Goal: Information Seeking & Learning: Learn about a topic

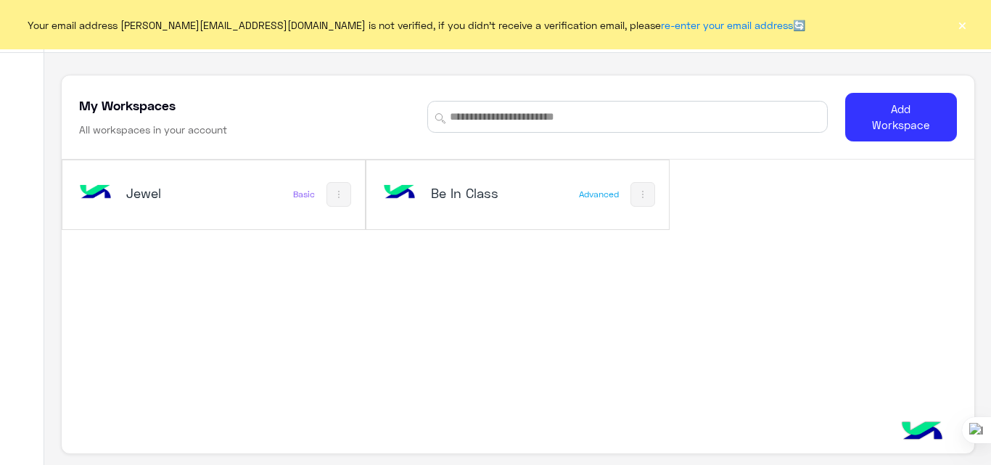
click at [178, 199] on h5 "Jewel" at bounding box center [175, 192] width 99 height 17
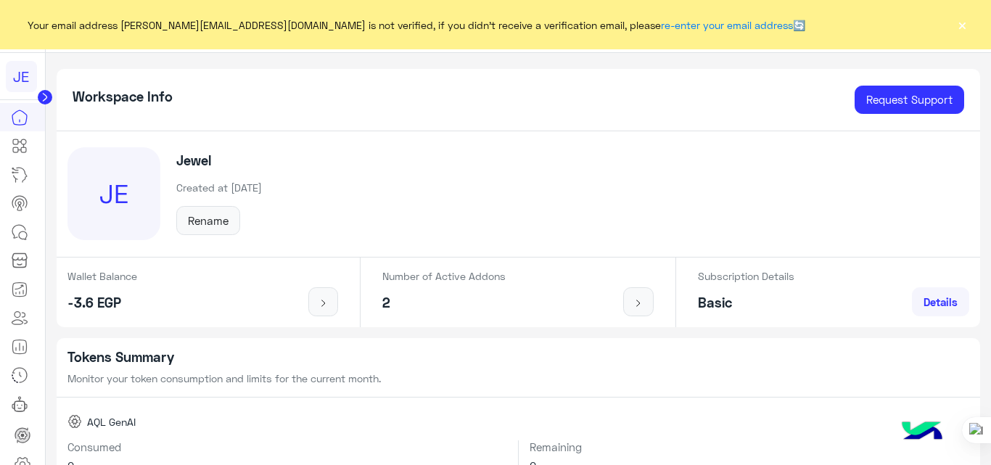
click at [961, 29] on button "×" at bounding box center [962, 24] width 15 height 15
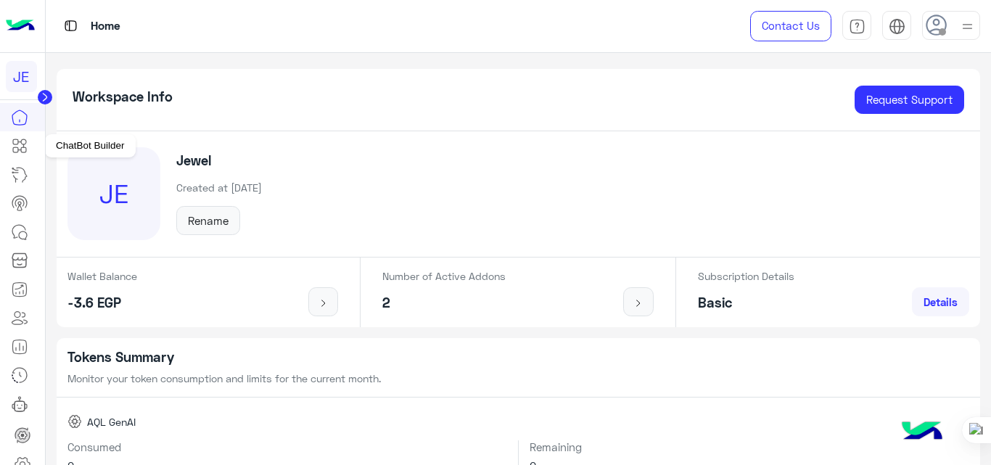
click at [23, 147] on icon at bounding box center [21, 146] width 6 height 8
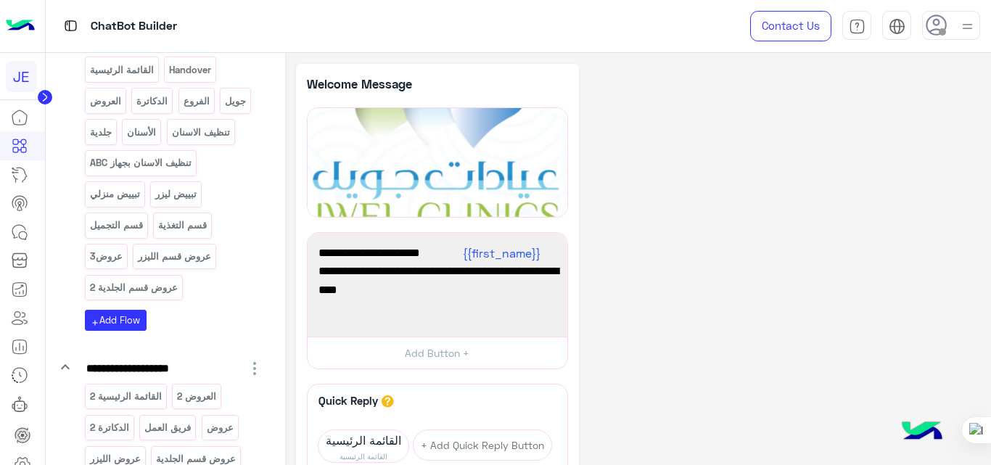
scroll to position [326, 0]
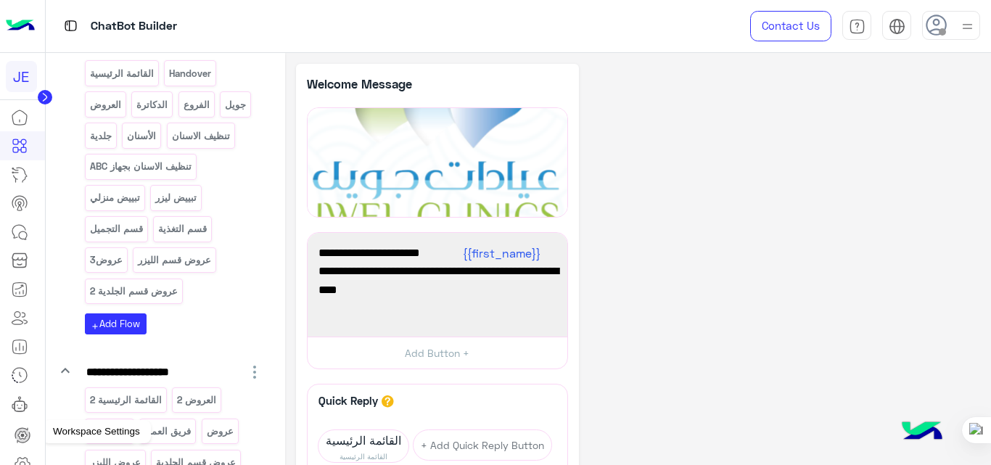
click at [23, 461] on icon at bounding box center [22, 464] width 17 height 17
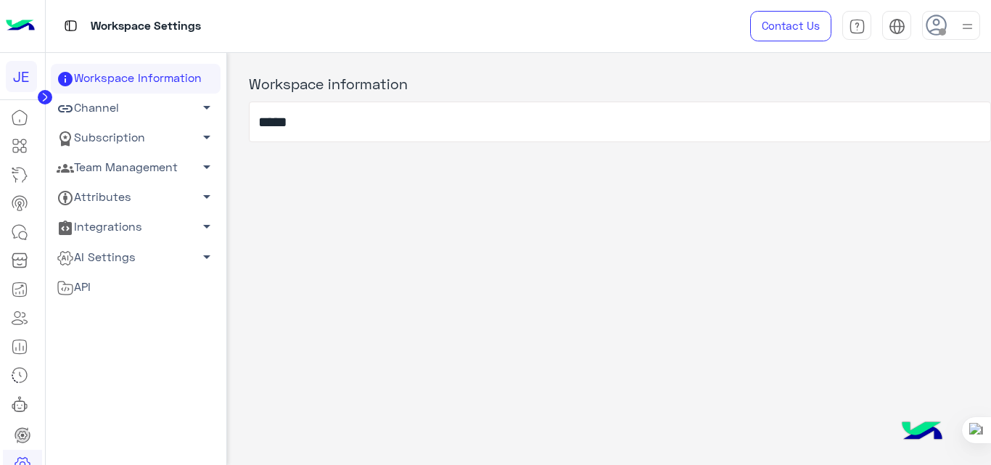
click at [147, 133] on link "Subscription arrow_drop_down" at bounding box center [136, 138] width 170 height 30
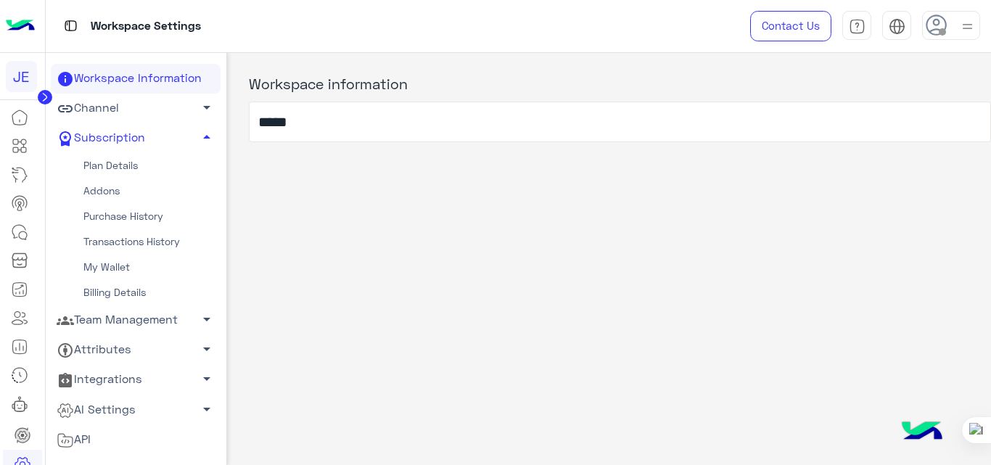
click at [148, 161] on link "Plan Details" at bounding box center [136, 165] width 170 height 25
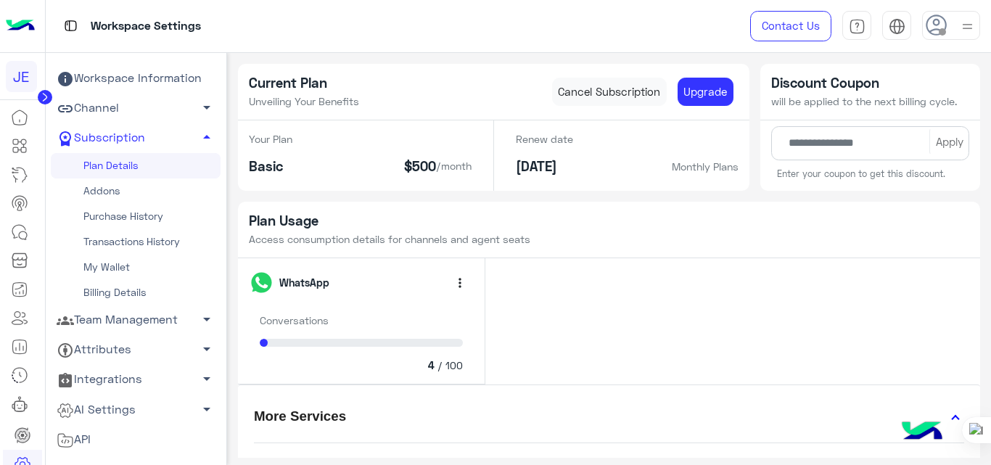
click at [140, 258] on link "My Wallet" at bounding box center [136, 267] width 170 height 25
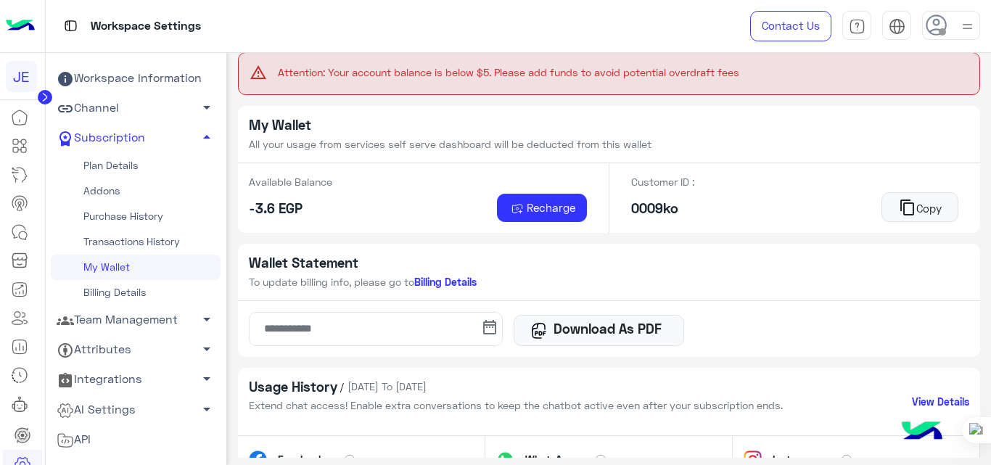
scroll to position [10, 0]
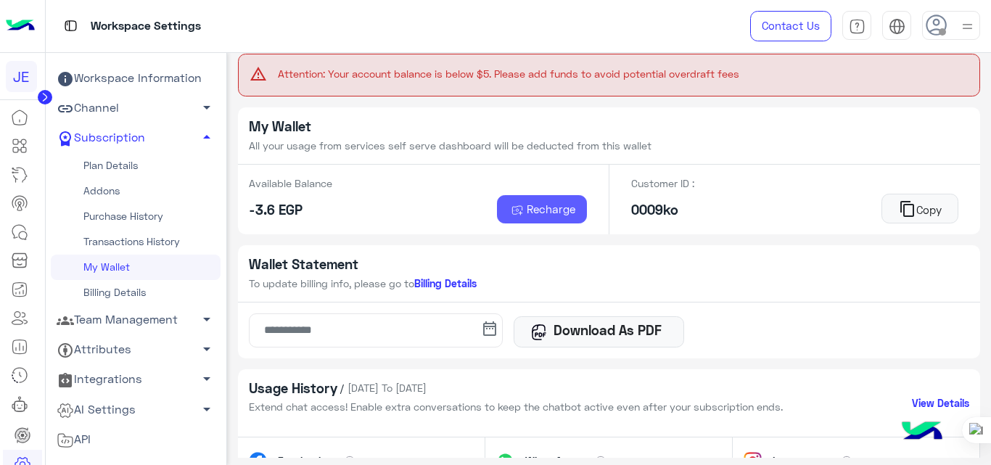
click at [538, 219] on button "Recharge" at bounding box center [542, 209] width 91 height 29
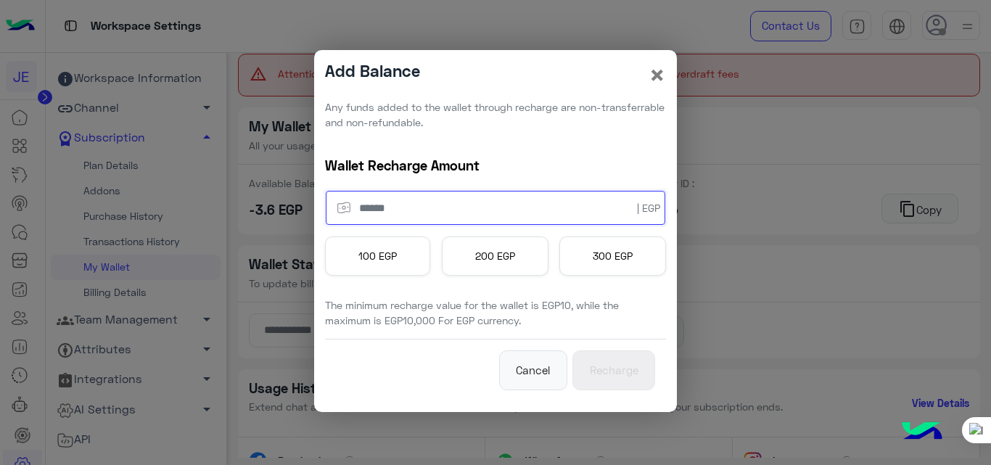
click at [501, 207] on input "number" at bounding box center [496, 208] width 340 height 34
type input "*"
click at [657, 75] on span "×" at bounding box center [657, 74] width 17 height 33
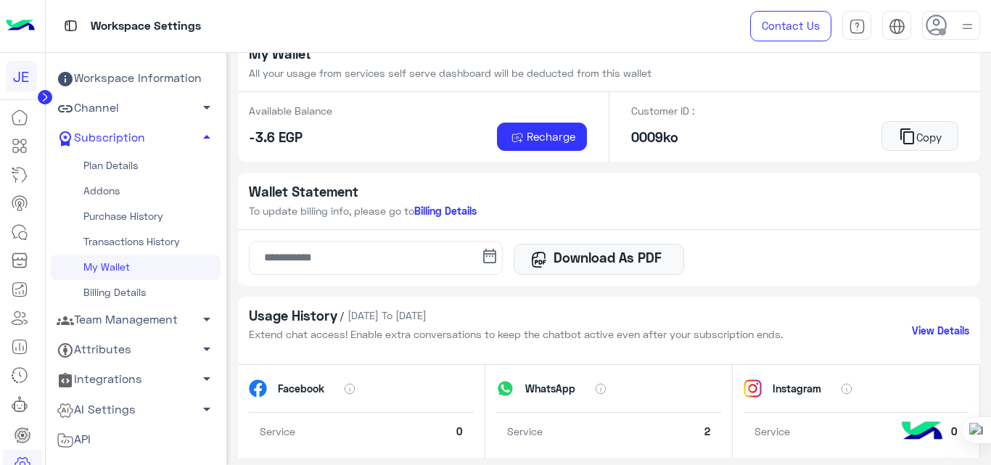
scroll to position [83, 0]
click at [115, 167] on link "Plan Details" at bounding box center [136, 165] width 170 height 25
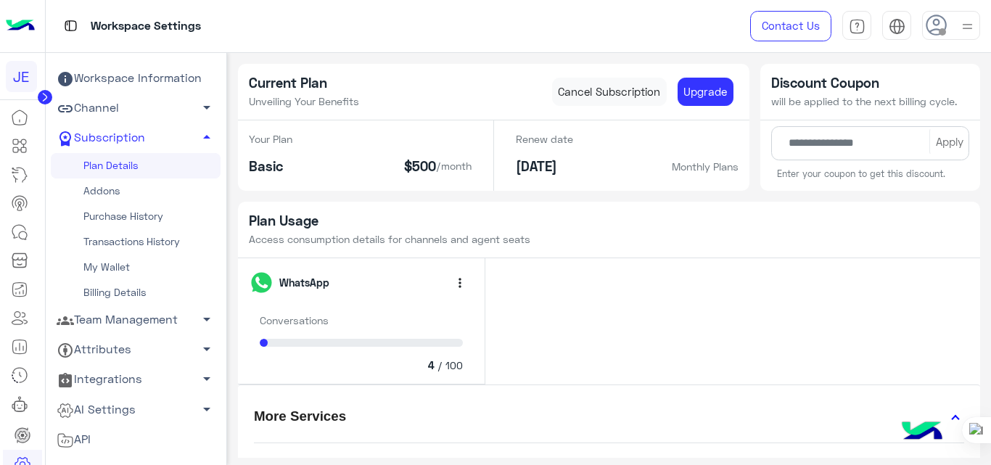
click at [132, 110] on link "Channel arrow_drop_down" at bounding box center [136, 109] width 170 height 30
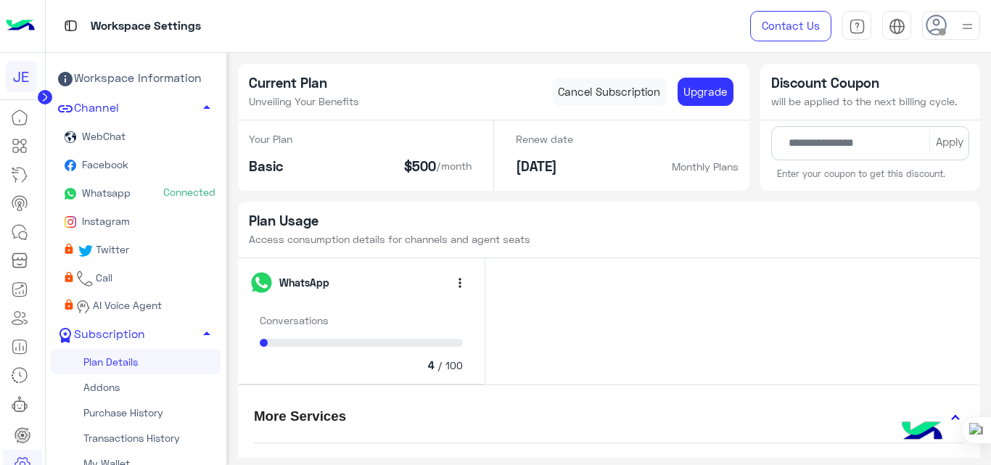
click at [156, 194] on link "Whatsapp Connected" at bounding box center [136, 194] width 170 height 28
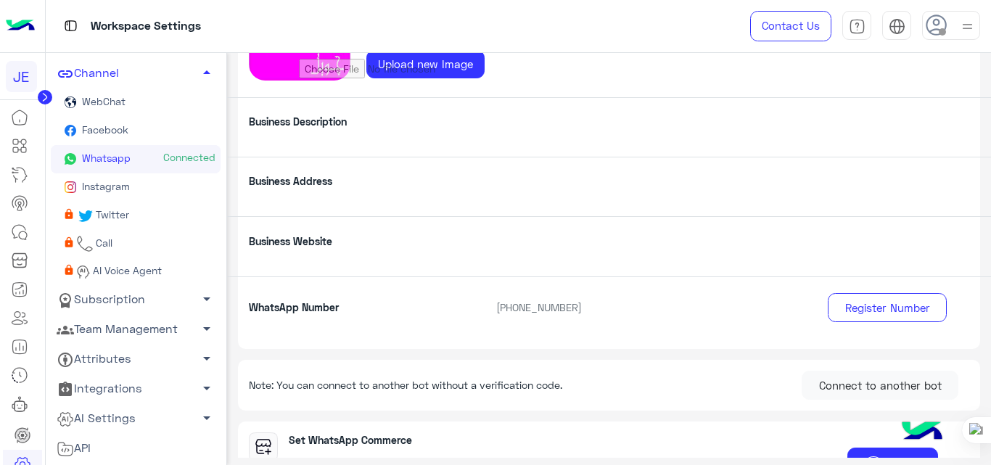
scroll to position [319, 0]
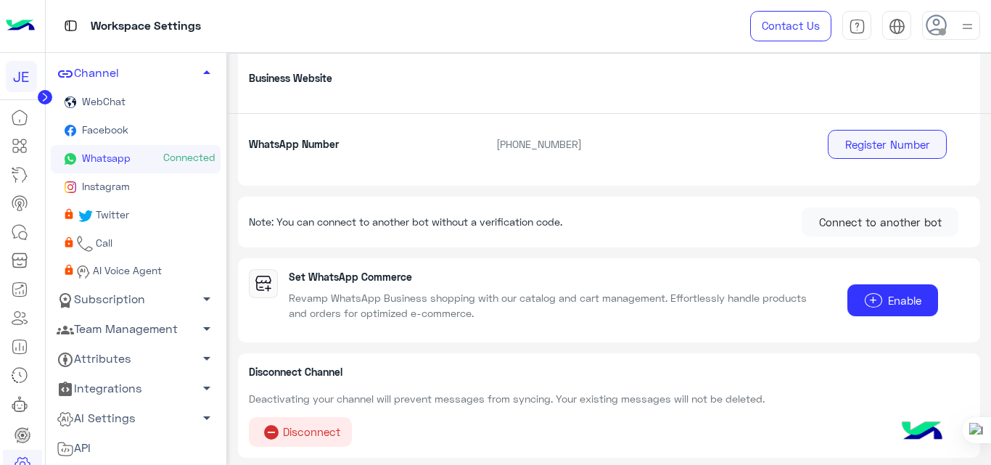
click at [917, 150] on button "Register Number" at bounding box center [887, 144] width 119 height 29
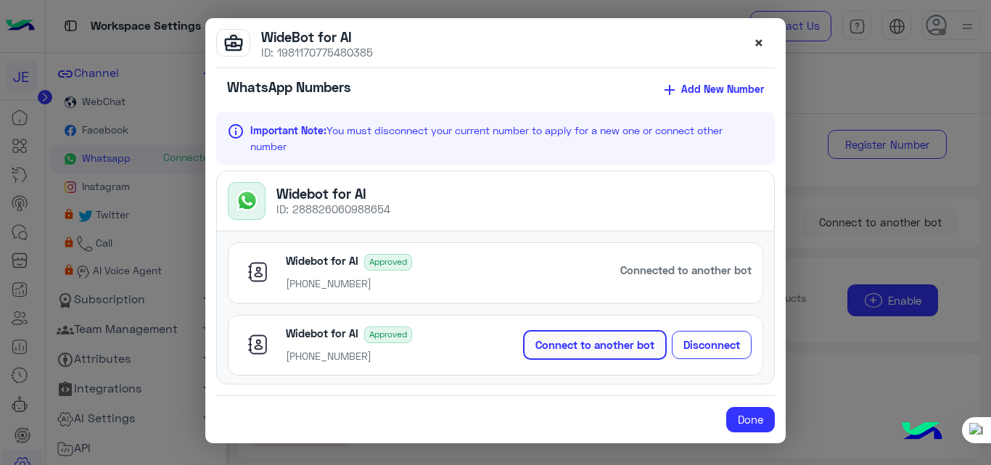
click at [757, 41] on span "×" at bounding box center [759, 43] width 10 height 20
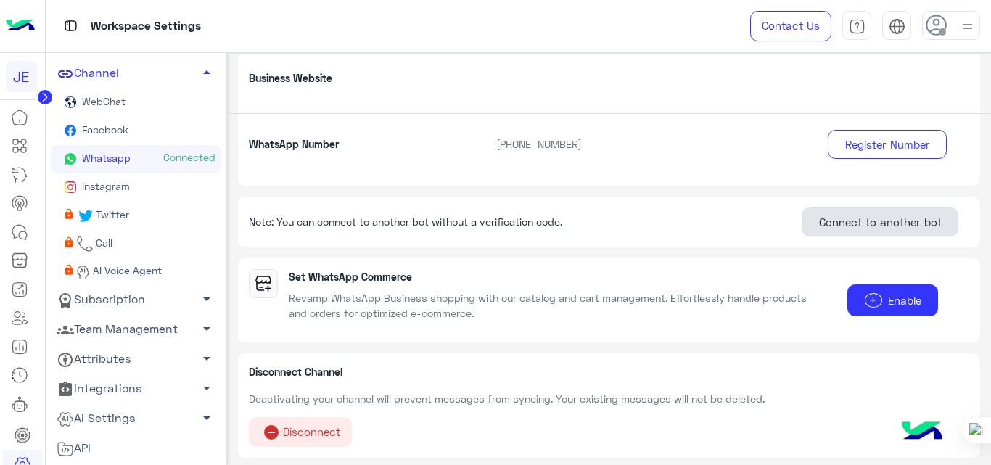
click at [879, 228] on button "Connect to another bot" at bounding box center [880, 221] width 157 height 29
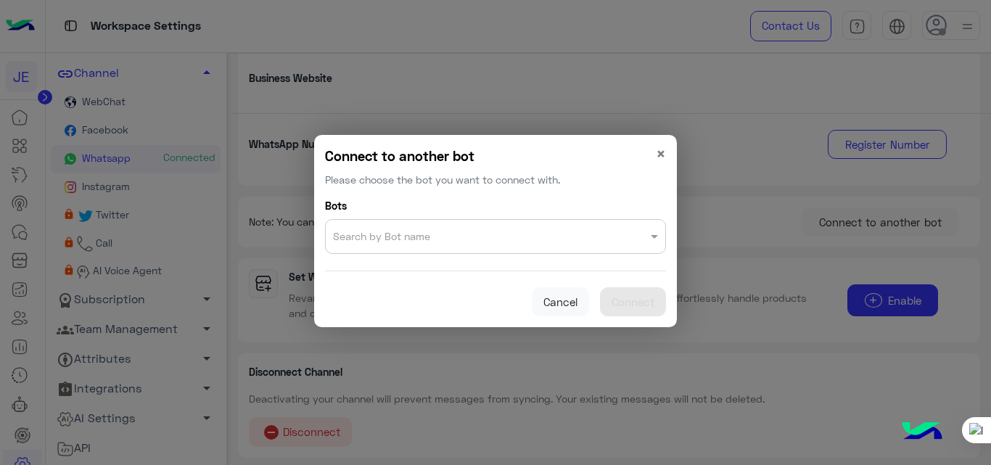
click at [493, 247] on div "Search by Bot name" at bounding box center [495, 236] width 341 height 35
click at [395, 273] on div "Be In Class" at bounding box center [495, 269] width 341 height 27
click at [636, 305] on span "Connect" at bounding box center [633, 301] width 43 height 13
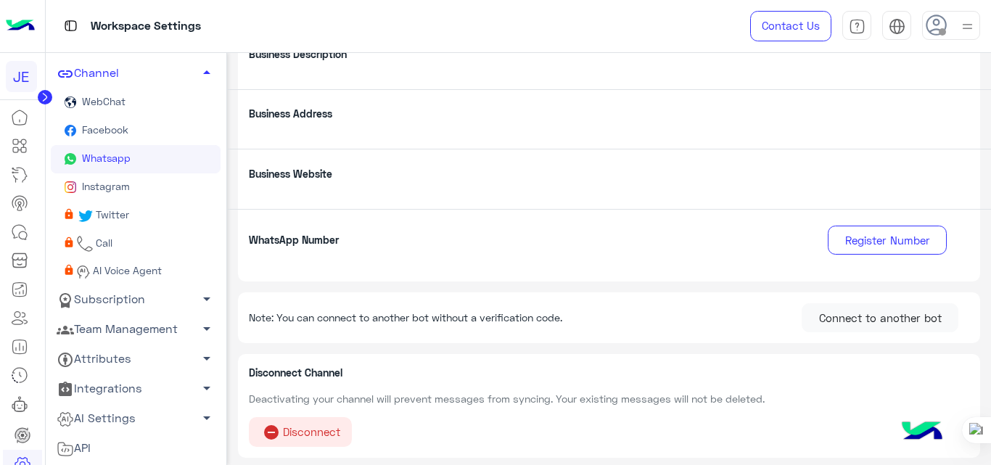
click at [118, 152] on span "Whatsapp" at bounding box center [105, 158] width 52 height 12
click at [116, 121] on link "Facebook" at bounding box center [136, 131] width 170 height 28
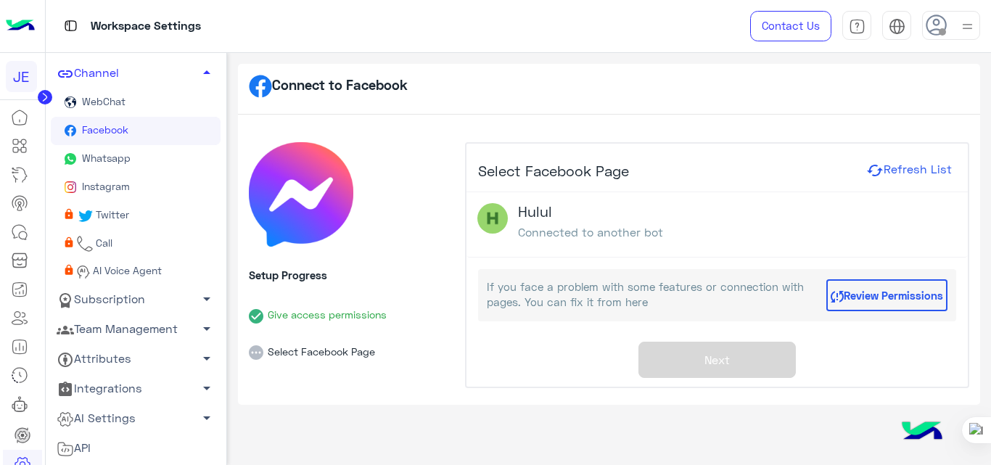
click at [116, 157] on span "Whatsapp" at bounding box center [105, 158] width 52 height 12
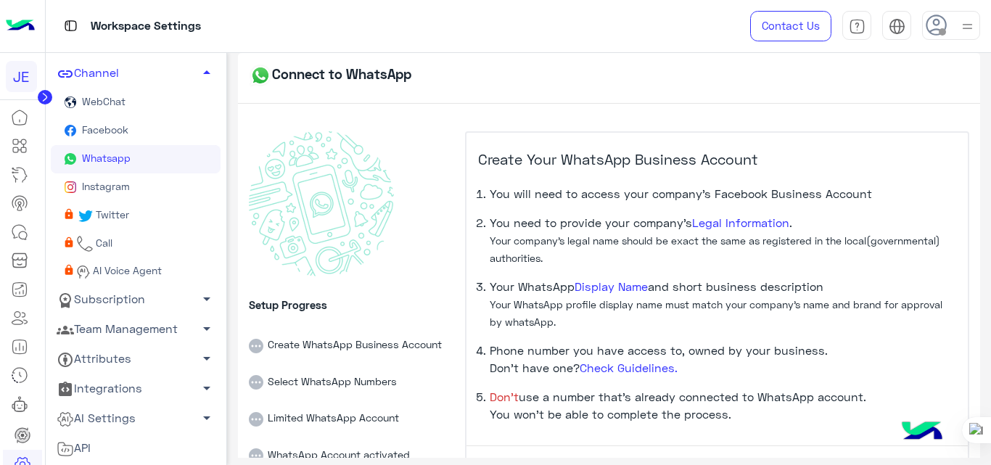
scroll to position [100, 0]
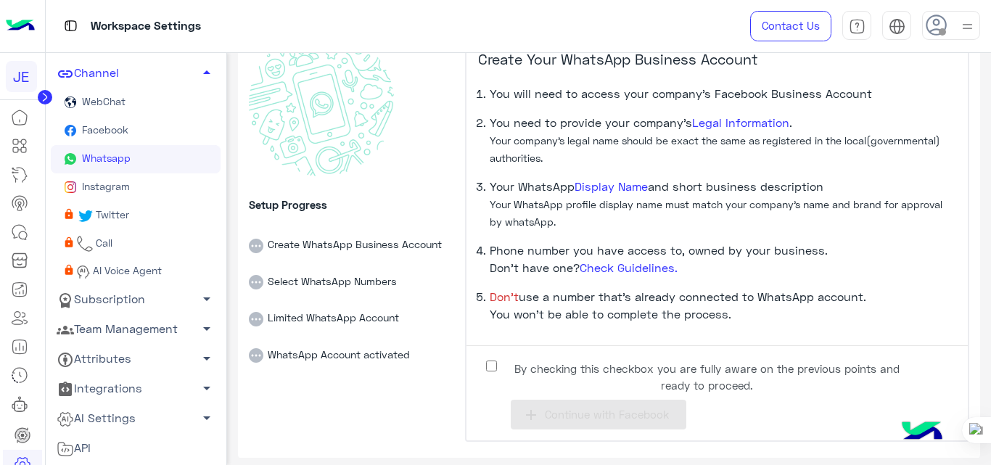
click at [456, 258] on div "Setup Progress Create WhatsApp Business Account Select WhatsApp Numbers Limited…" at bounding box center [609, 237] width 721 height 444
click at [567, 374] on span "By checking this checkbox you are fully aware on the previous points and ready …" at bounding box center [707, 377] width 396 height 33
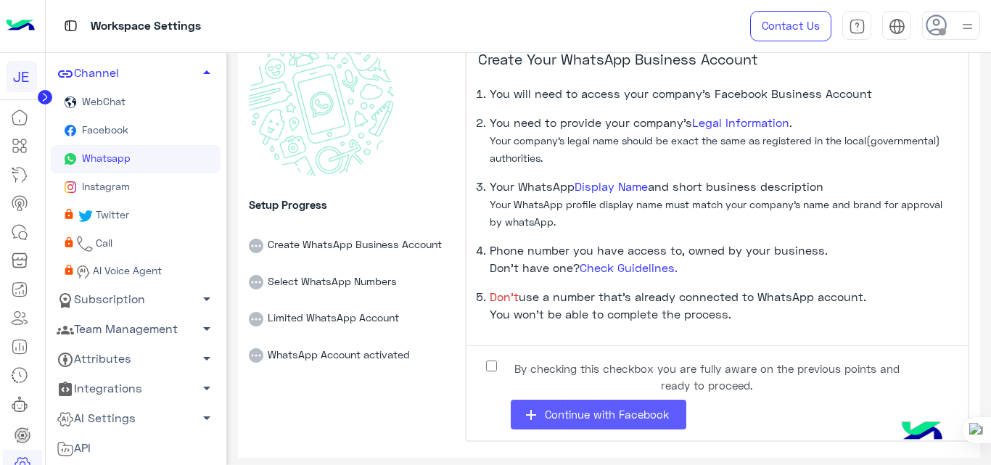
click at [585, 413] on span "Continue with Facebook" at bounding box center [607, 414] width 124 height 13
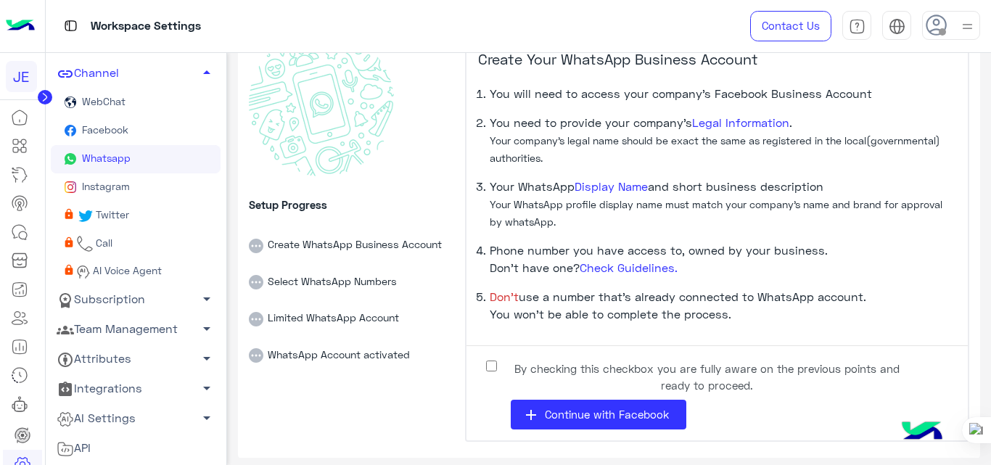
click at [522, 364] on span "By checking this checkbox you are fully aware on the previous points and ready …" at bounding box center [707, 377] width 396 height 33
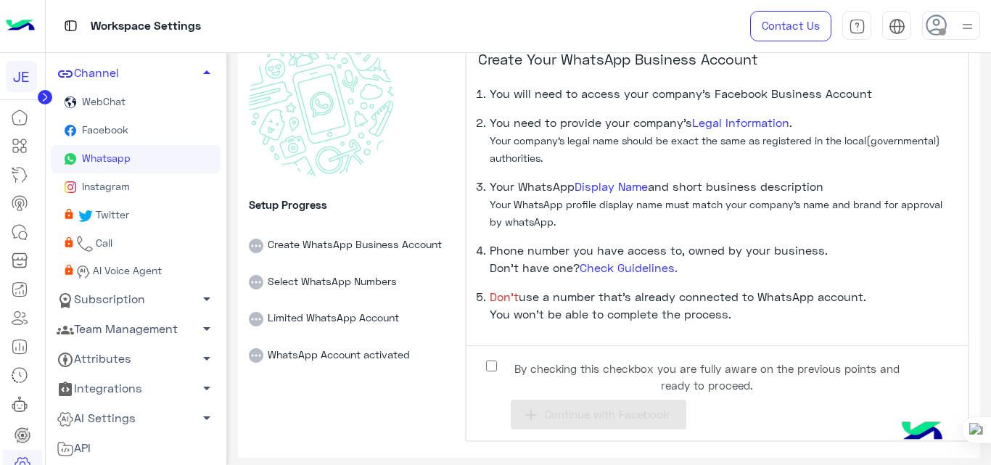
scroll to position [0, 0]
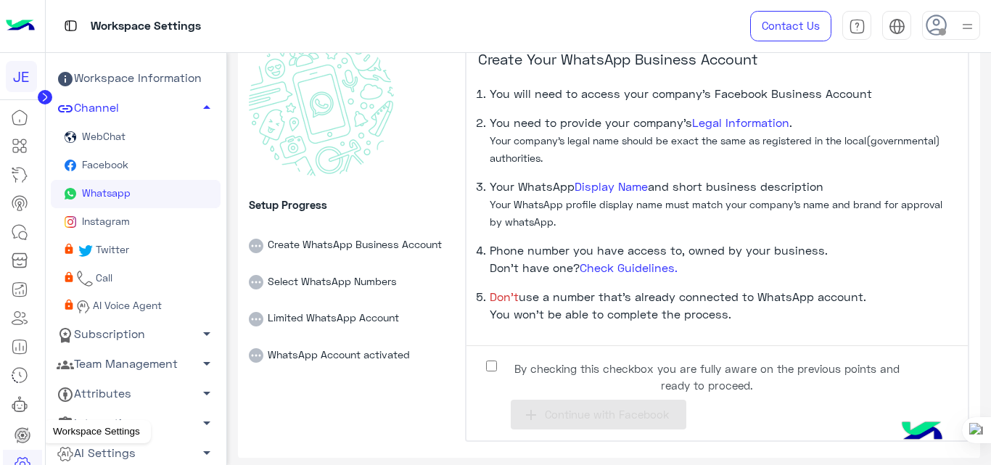
click at [23, 462] on icon at bounding box center [22, 464] width 17 height 17
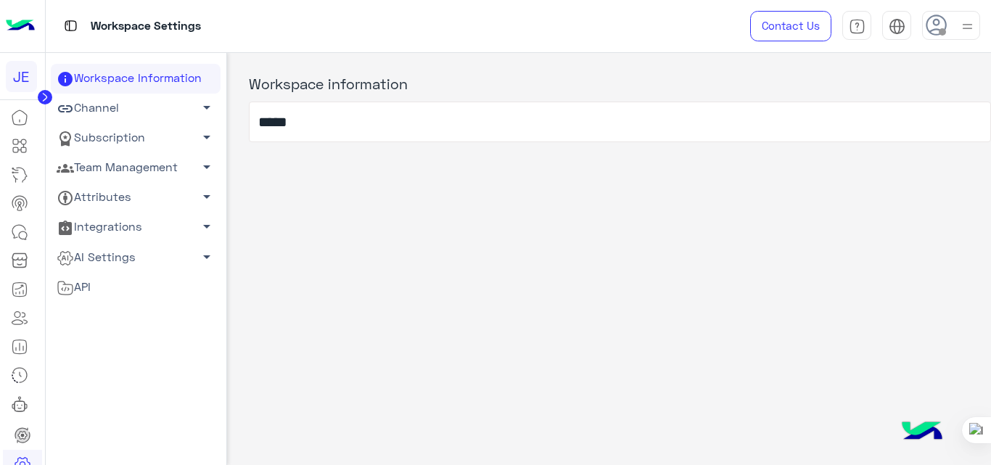
click at [139, 163] on link "Team Management arrow_drop_down" at bounding box center [136, 168] width 170 height 30
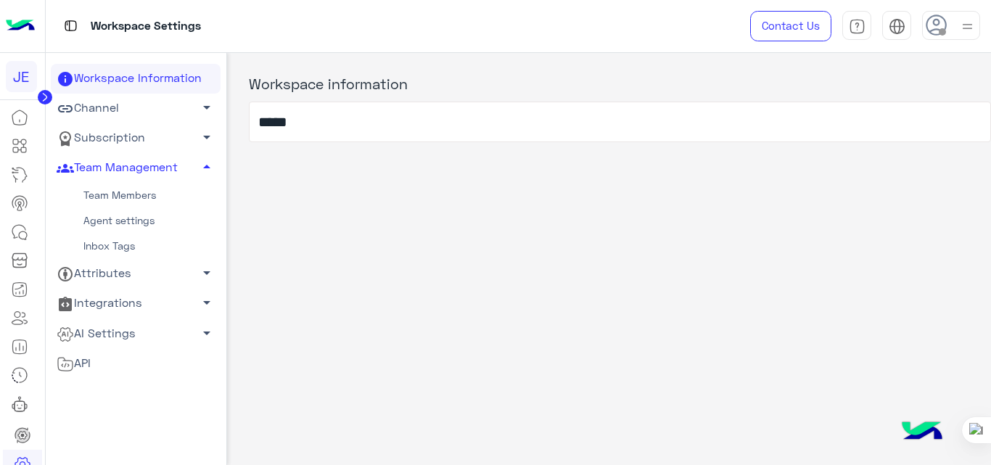
click at [144, 188] on link "Team Members" at bounding box center [136, 195] width 170 height 25
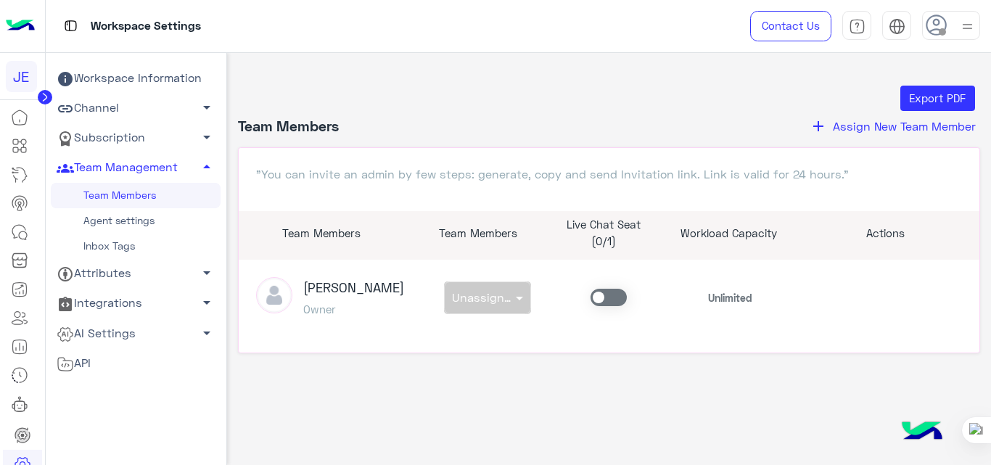
click at [914, 128] on span "Assign New Team Member" at bounding box center [904, 126] width 143 height 14
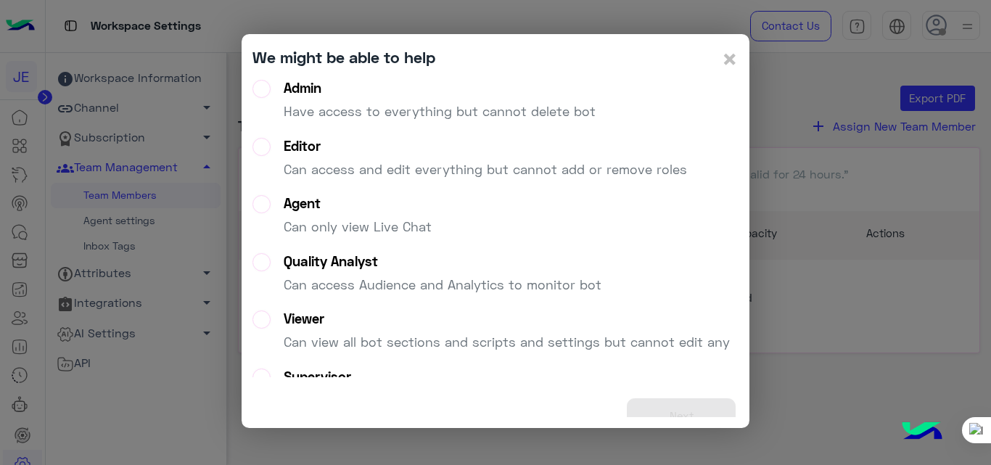
click at [350, 115] on p "Have access to everything but cannot delete bot" at bounding box center [440, 112] width 312 height 20
click at [680, 406] on button "Next" at bounding box center [681, 416] width 109 height 36
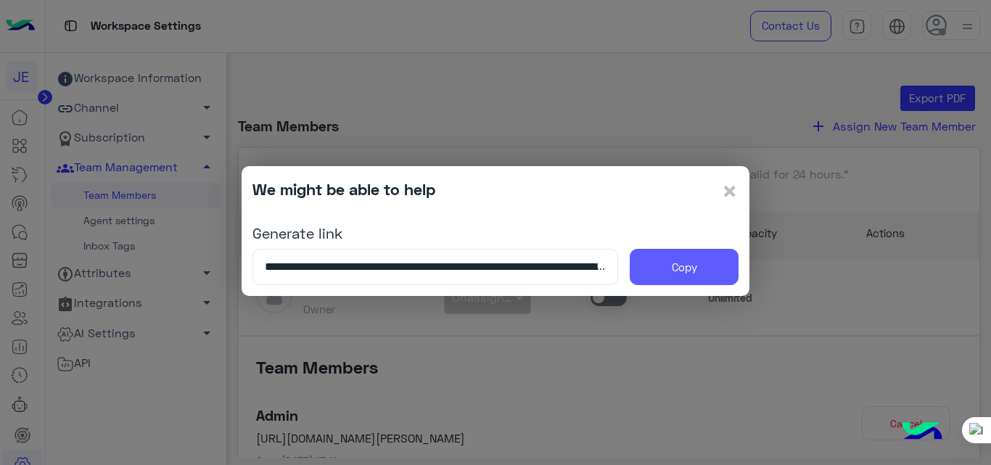
click at [665, 268] on button "Copy" at bounding box center [684, 267] width 109 height 36
click at [728, 186] on span "×" at bounding box center [729, 190] width 17 height 33
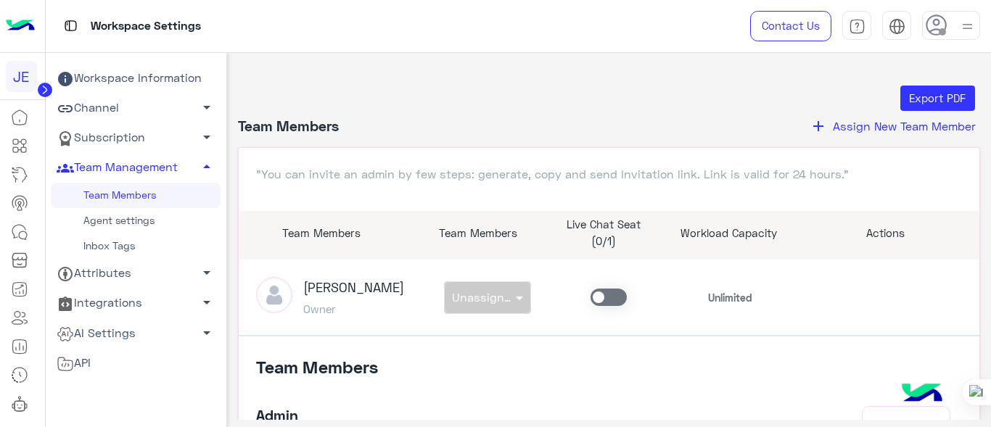
click at [120, 100] on link "Channel arrow_drop_down" at bounding box center [136, 109] width 170 height 30
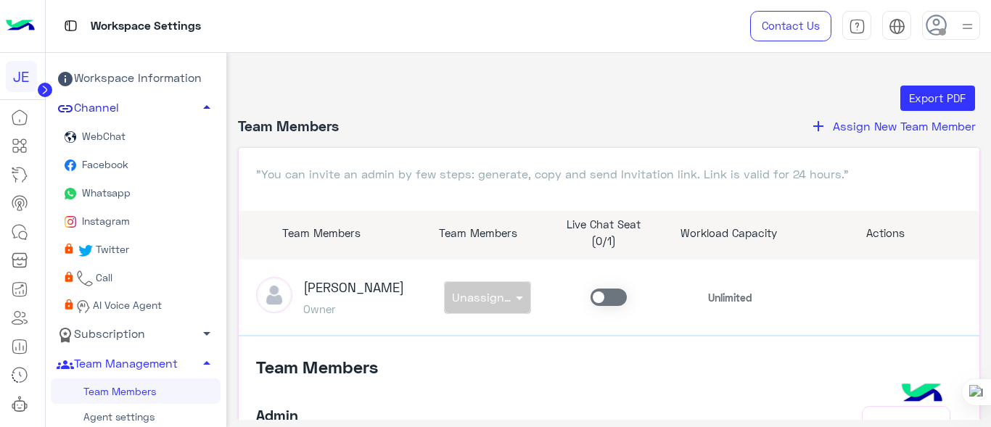
click at [120, 100] on link "Channel arrow_drop_up" at bounding box center [136, 109] width 170 height 30
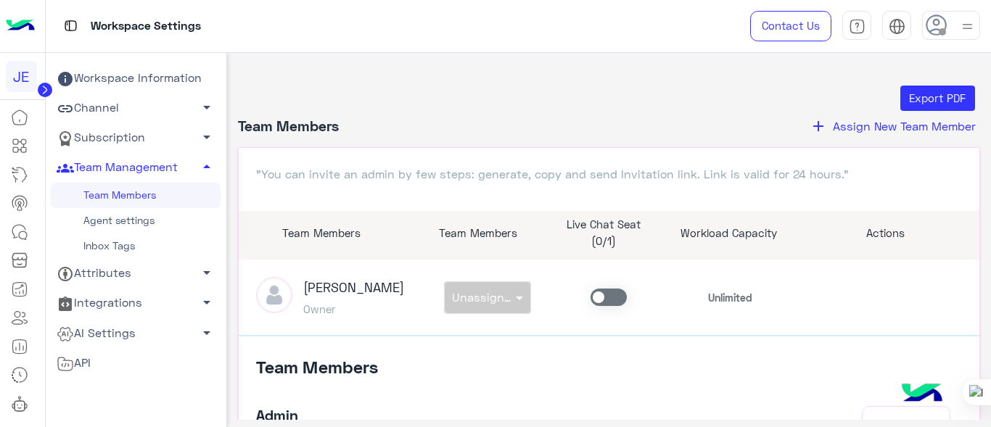
click at [154, 137] on link "Subscription arrow_drop_down" at bounding box center [136, 138] width 170 height 30
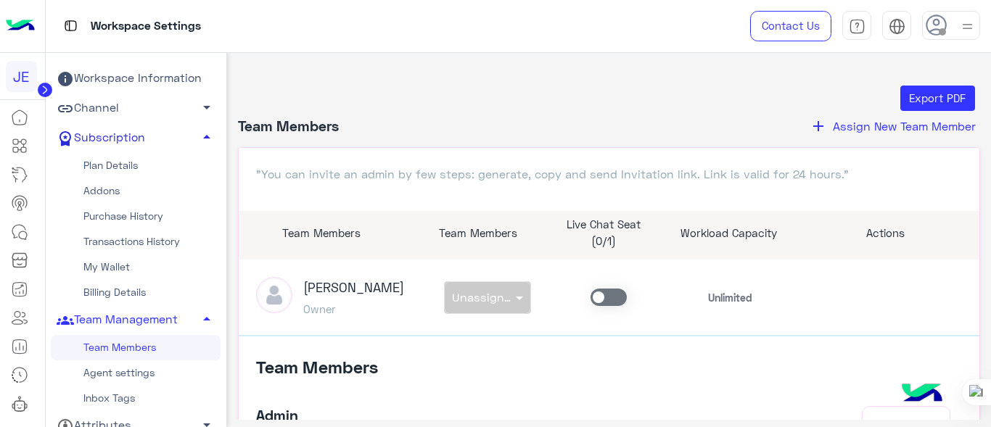
click at [154, 137] on link "Subscription arrow_drop_up" at bounding box center [136, 138] width 170 height 30
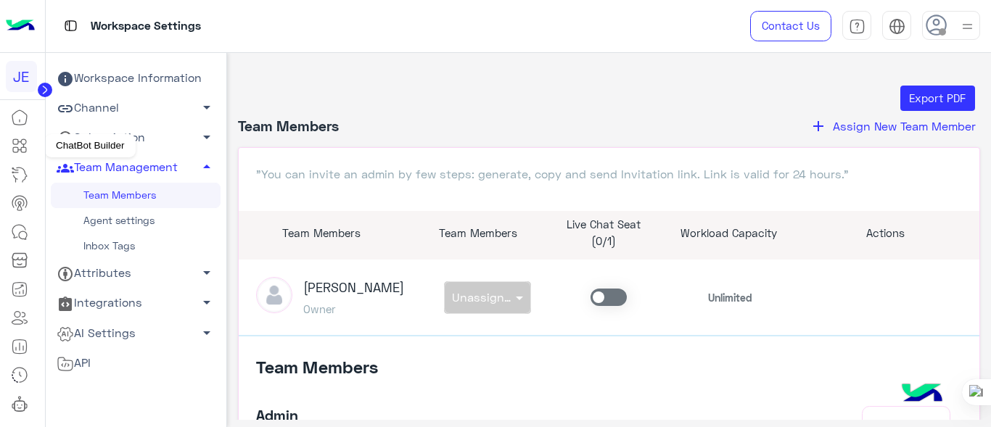
click at [15, 141] on icon at bounding box center [19, 145] width 17 height 17
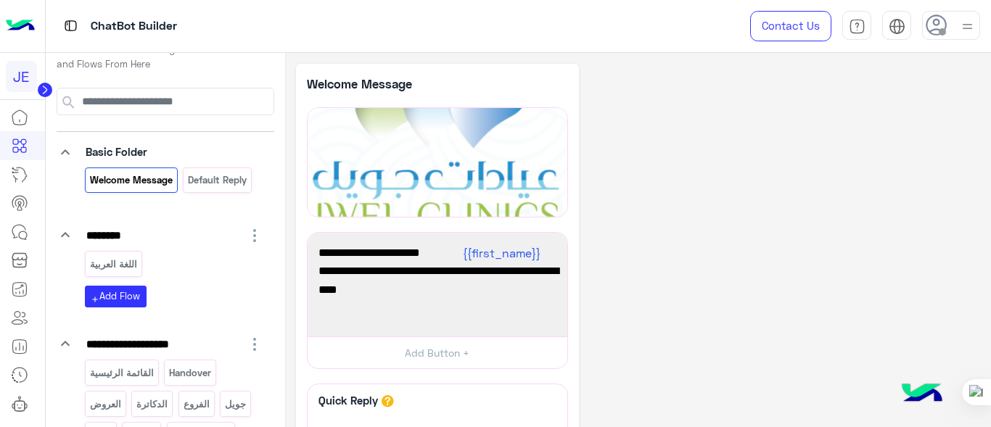
scroll to position [27, 0]
click at [453, 270] on span "شكرًا لتواصلك مع عيادات [PERSON_NAME] ! وش حاب نساعدك فيه [DATE]؟ 😊" at bounding box center [437, 280] width 238 height 37
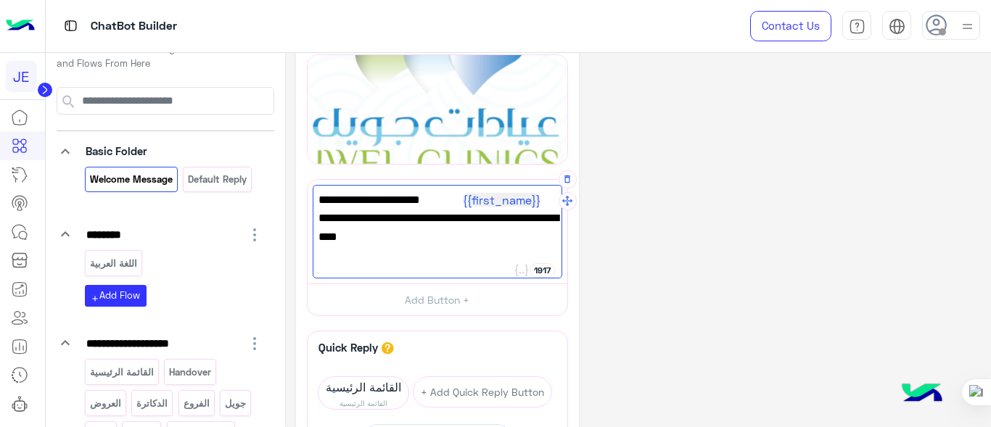
scroll to position [55, 0]
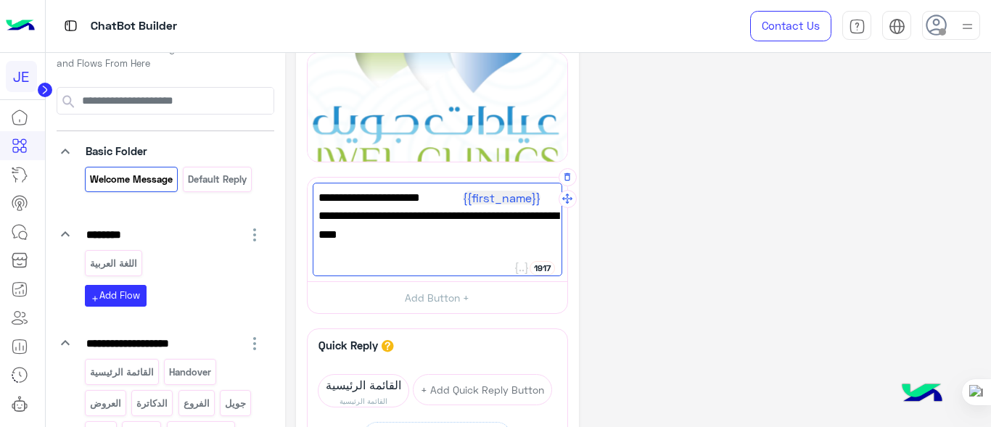
click at [463, 239] on span "شكرًا لتواصلك مع عيادات [PERSON_NAME] ! وش حاب نساعدك فيه [DATE]؟ 😊" at bounding box center [437, 225] width 238 height 37
type textarea "**********"
click at [670, 244] on div "**********" at bounding box center [638, 305] width 685 height 593
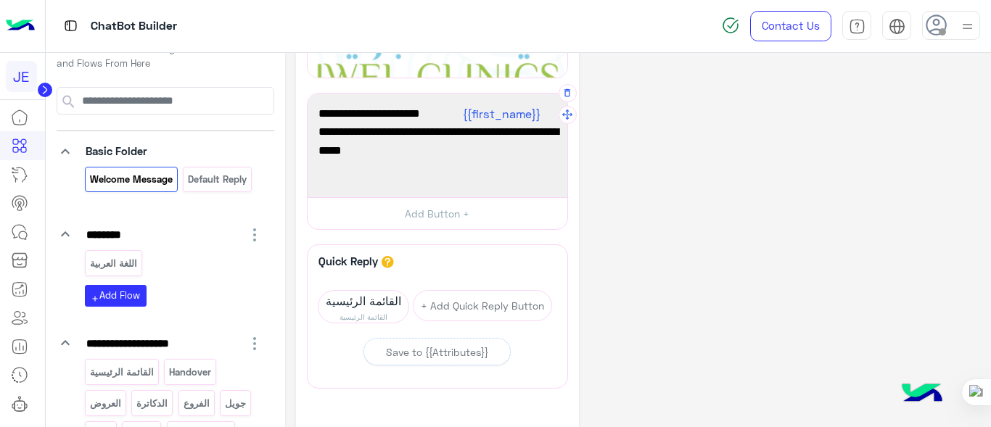
scroll to position [140, 0]
click at [377, 312] on span "القائمة الرئيسية" at bounding box center [363, 317] width 90 height 12
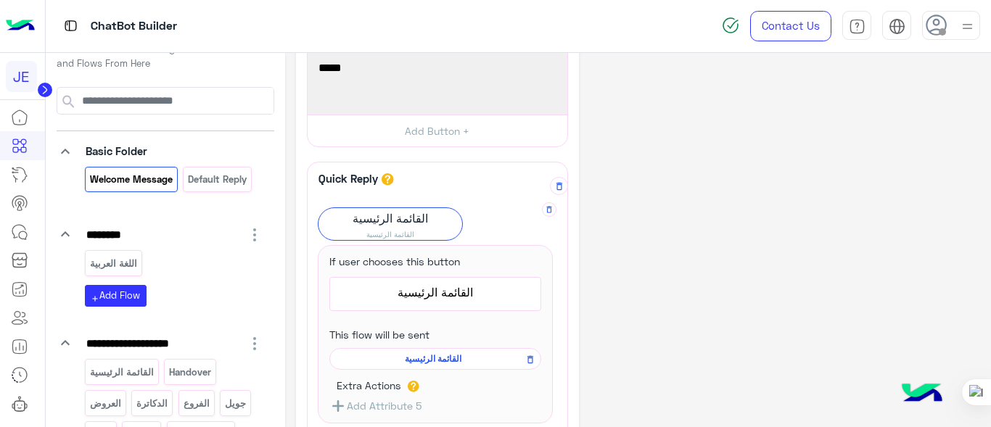
scroll to position [228, 0]
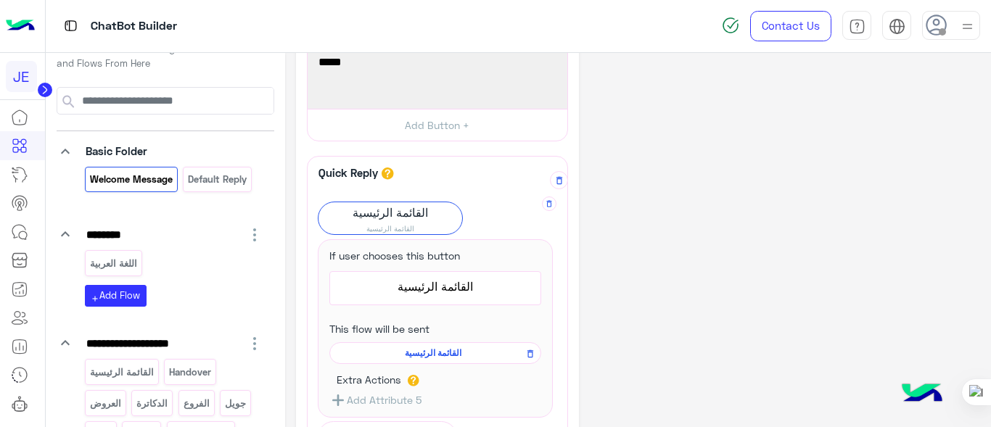
click at [416, 347] on span "القائمة الرئيسية" at bounding box center [432, 353] width 191 height 13
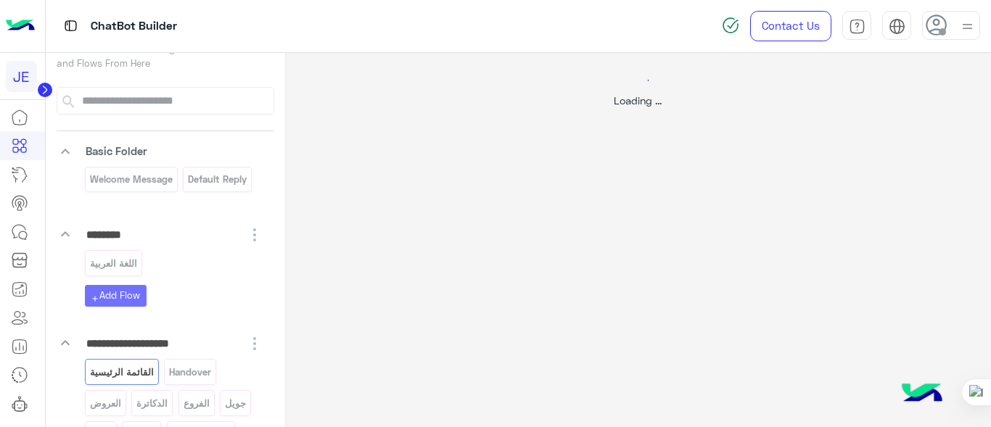
select select "*"
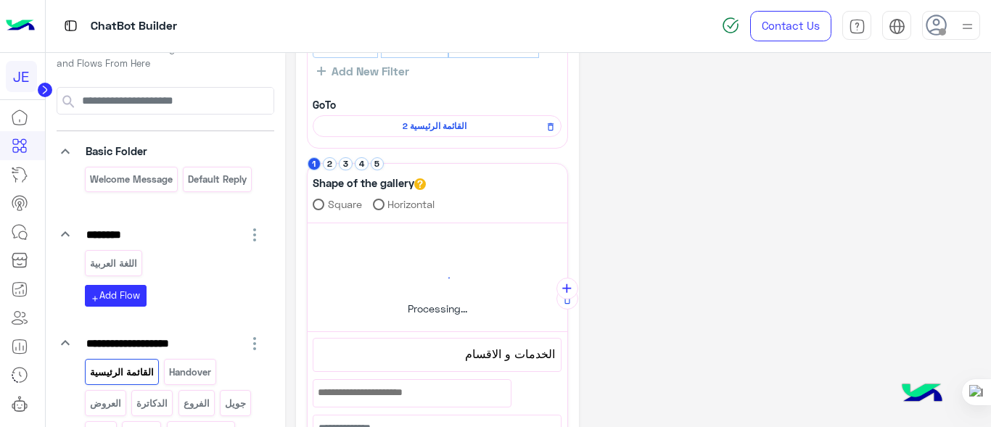
scroll to position [120, 0]
click at [326, 166] on button "2" at bounding box center [330, 165] width 14 height 14
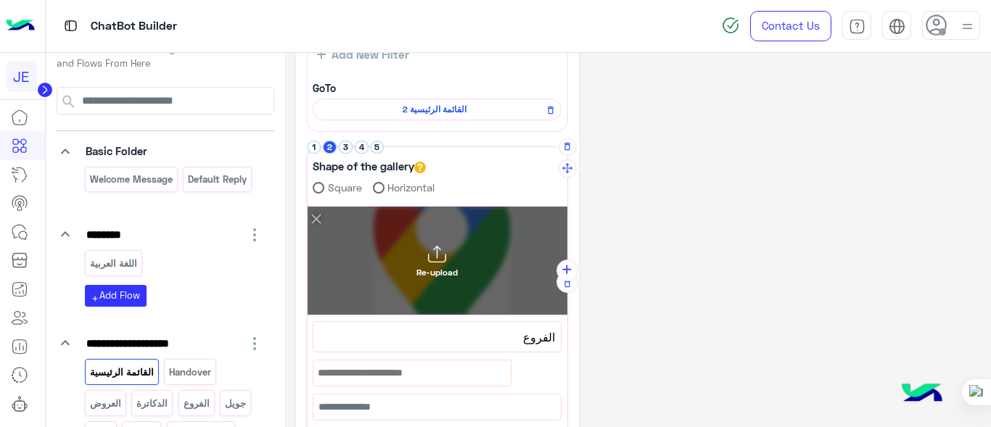
scroll to position [144, 0]
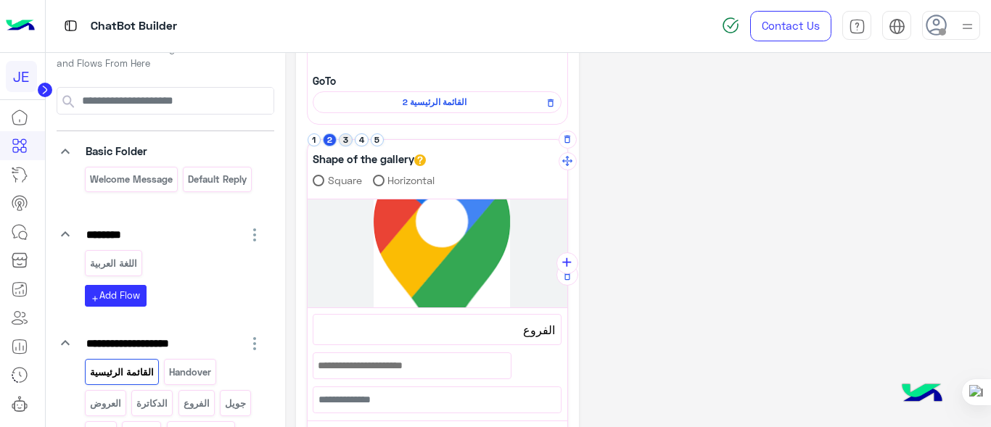
click at [350, 141] on button "3" at bounding box center [346, 140] width 14 height 14
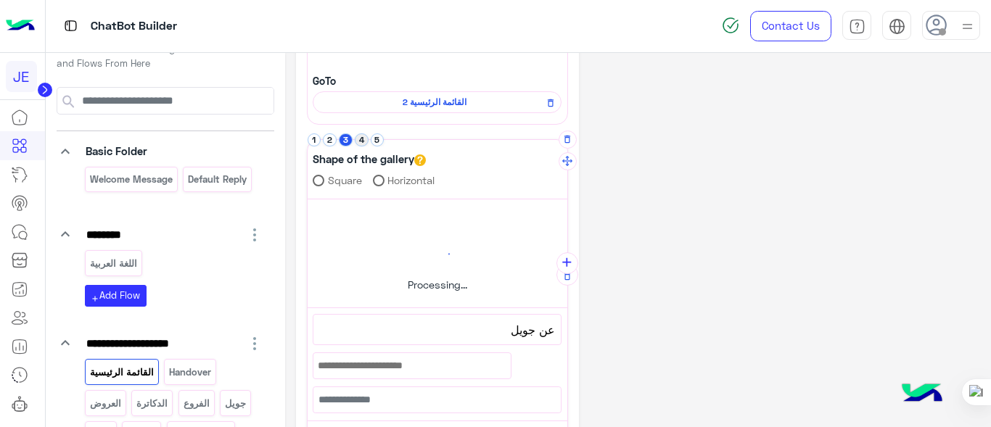
click at [361, 141] on button "4" at bounding box center [362, 140] width 14 height 14
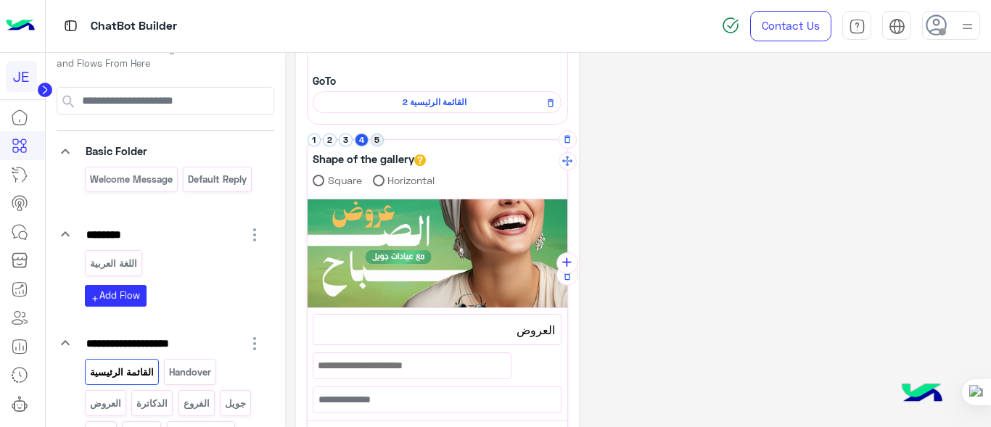
click at [379, 139] on button "5" at bounding box center [378, 140] width 14 height 14
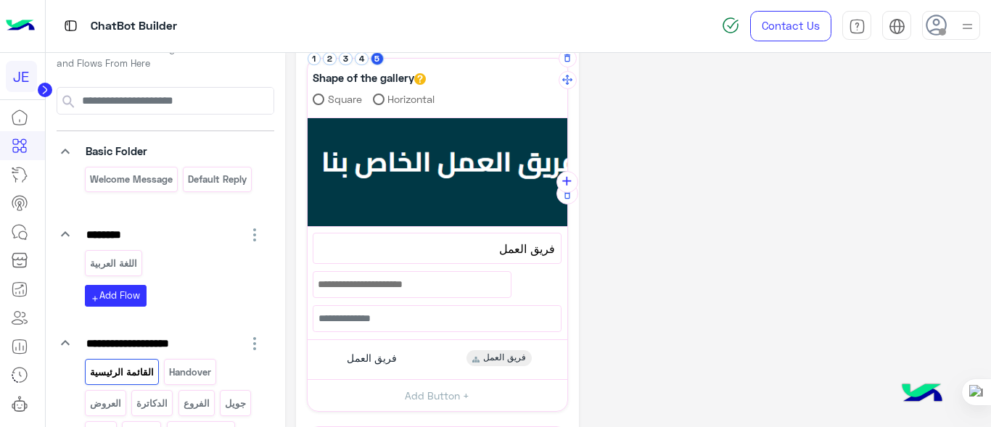
scroll to position [261, 0]
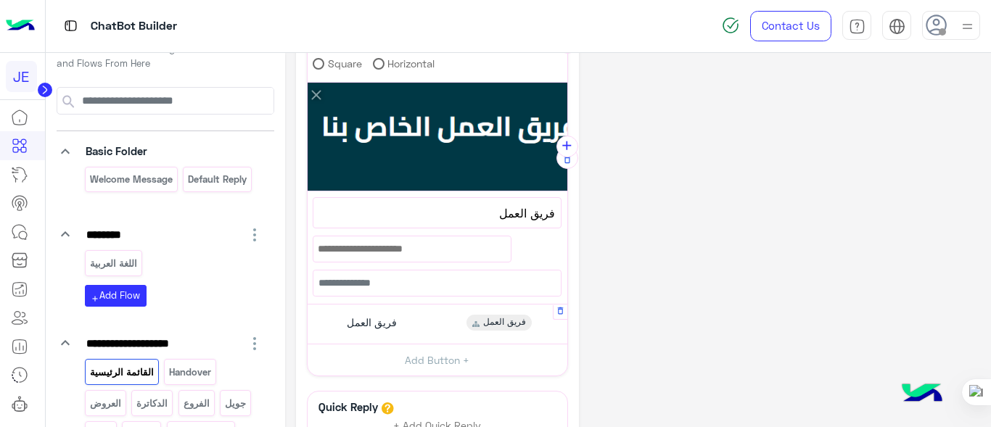
click at [430, 314] on div "فريق العمل فريق العمل" at bounding box center [437, 324] width 249 height 28
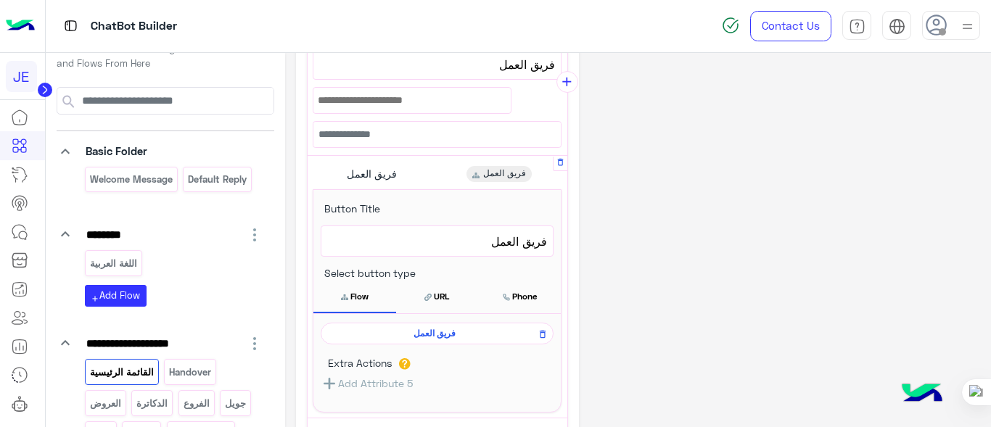
scroll to position [411, 0]
click at [430, 326] on span "فريق العمل" at bounding box center [435, 332] width 212 height 13
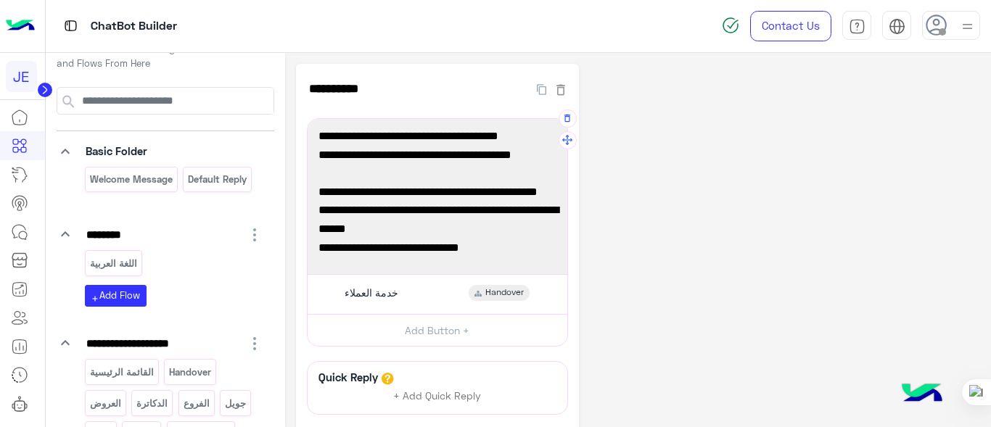
scroll to position [57, 0]
drag, startPoint x: 498, startPoint y: 252, endPoint x: 318, endPoint y: 251, distance: 179.9
click at [318, 251] on span "[URL][DOMAIN_NAME]" at bounding box center [437, 248] width 238 height 19
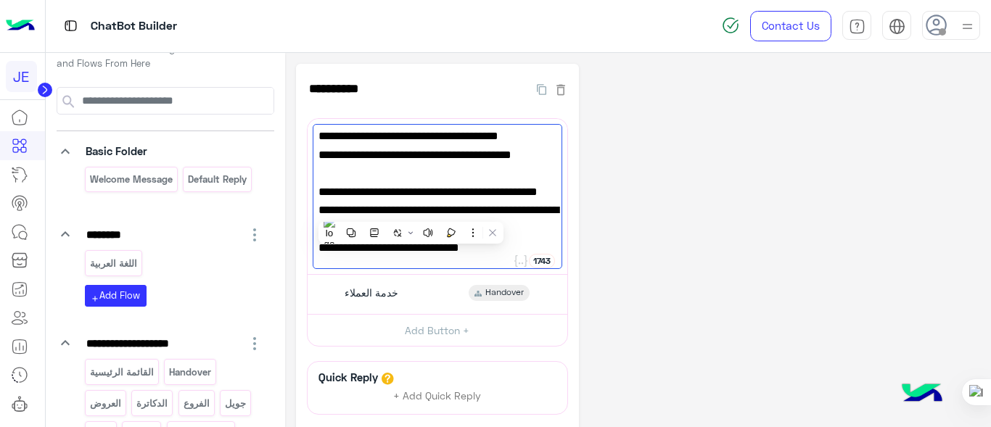
click at [702, 155] on div "**********" at bounding box center [638, 304] width 685 height 480
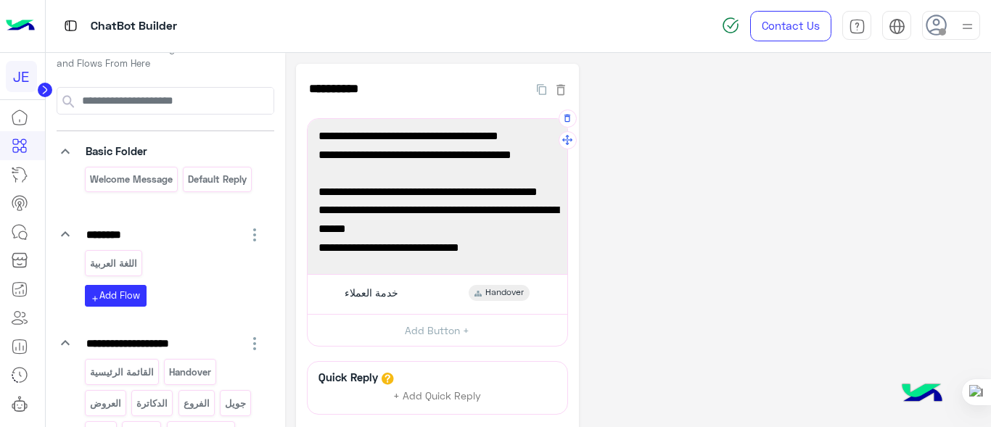
scroll to position [12, 0]
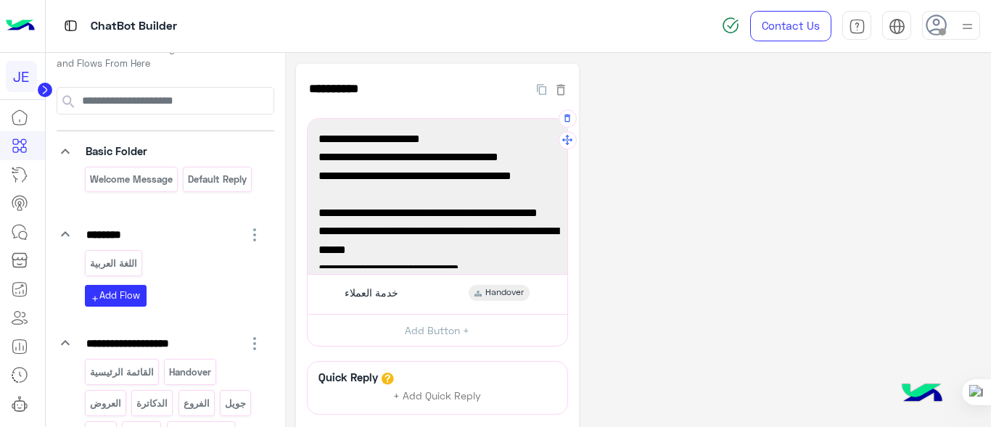
click at [480, 158] on span "معانا نخبة من أفضل الدكاترة والأخصائيين ✨" at bounding box center [437, 157] width 238 height 19
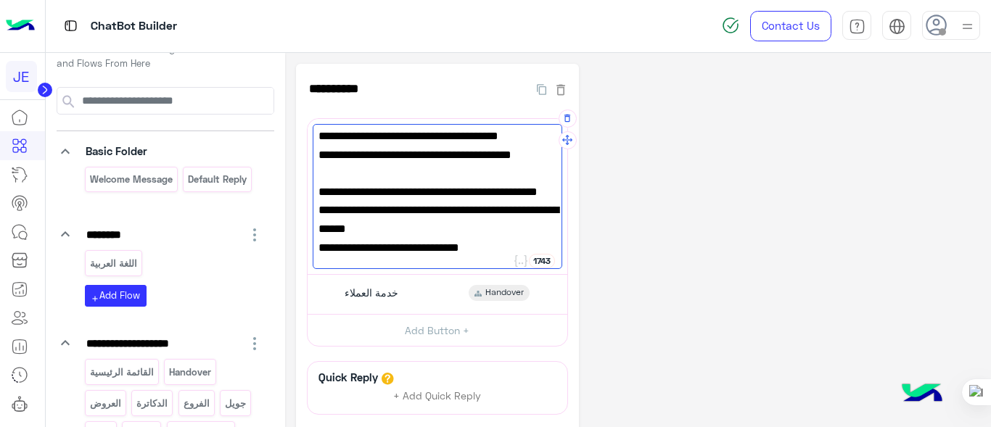
click at [460, 160] on div "👨‍⚕️👩‍⚕️ فريقنا الطبي معانا نخبة من أفضل الدكاترة والأخصائيين ✨ يهتمون فيك وبصح…" at bounding box center [438, 196] width 250 height 145
click at [445, 184] on span "📅 تقدر تختار الدكتور المناسب وتحجز موعدك بسهولة ✅" at bounding box center [437, 193] width 238 height 37
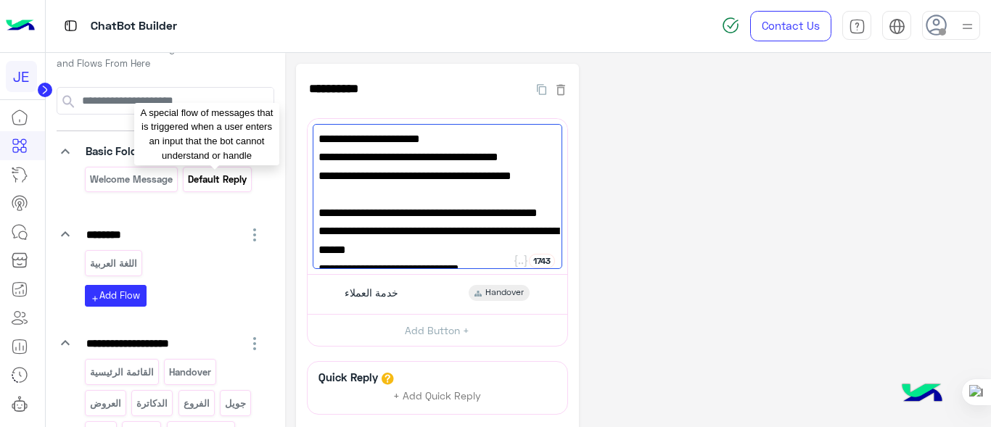
click at [229, 184] on p "Default reply" at bounding box center [217, 179] width 61 height 17
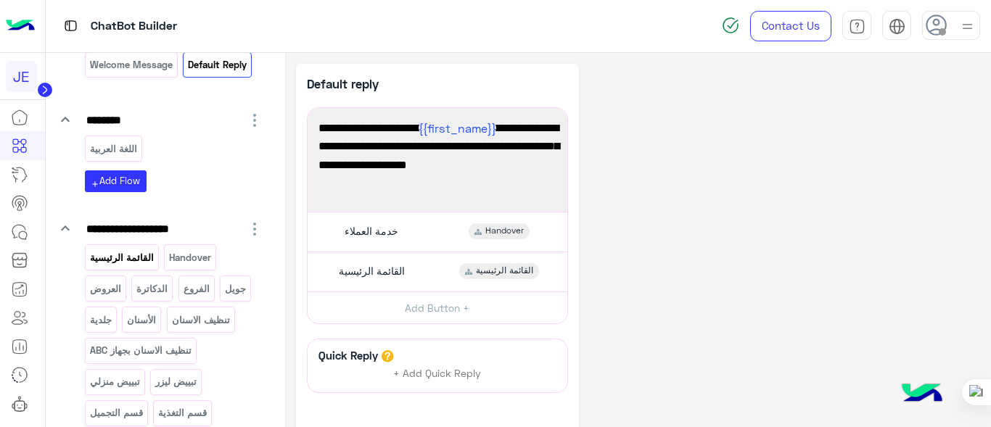
click at [146, 258] on p "القائمة الرئيسية" at bounding box center [122, 258] width 66 height 17
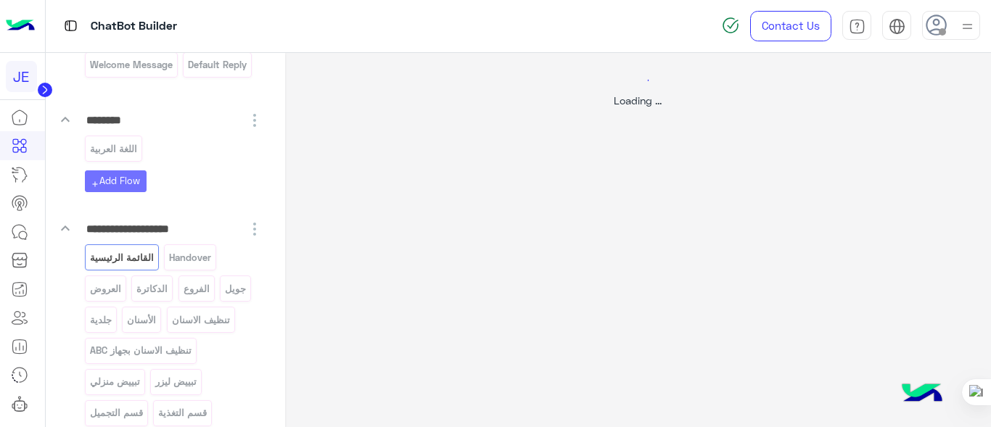
select select "*"
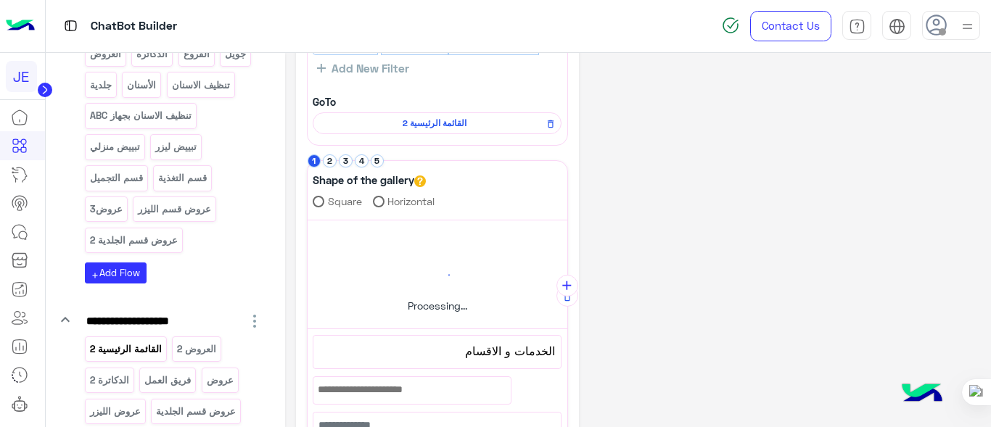
click at [143, 341] on p "القائمة الرئيسية 2" at bounding box center [126, 349] width 74 height 17
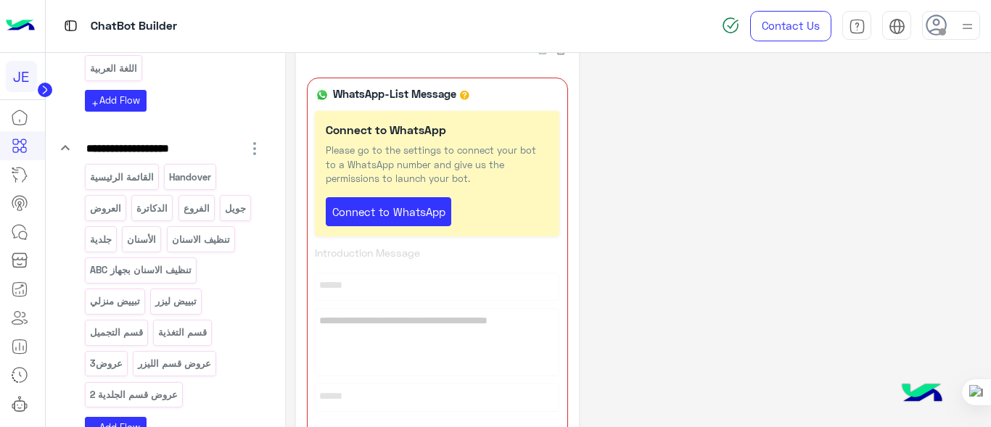
scroll to position [221, 0]
click at [147, 179] on p "القائمة الرئيسية" at bounding box center [122, 178] width 66 height 17
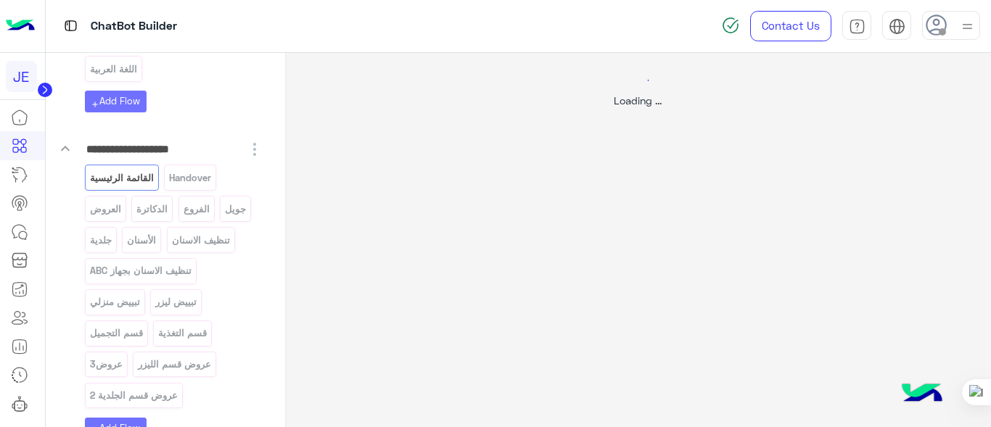
scroll to position [0, 0]
select select "*"
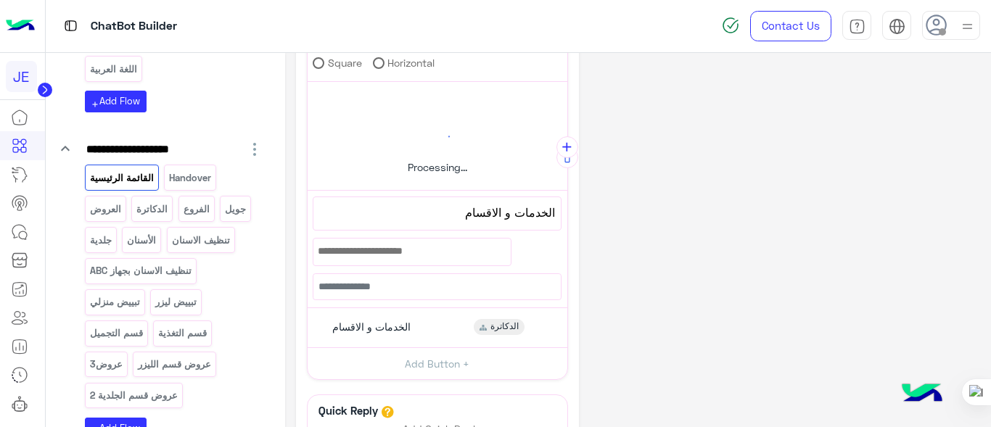
scroll to position [263, 0]
click at [22, 201] on icon at bounding box center [19, 202] width 17 height 17
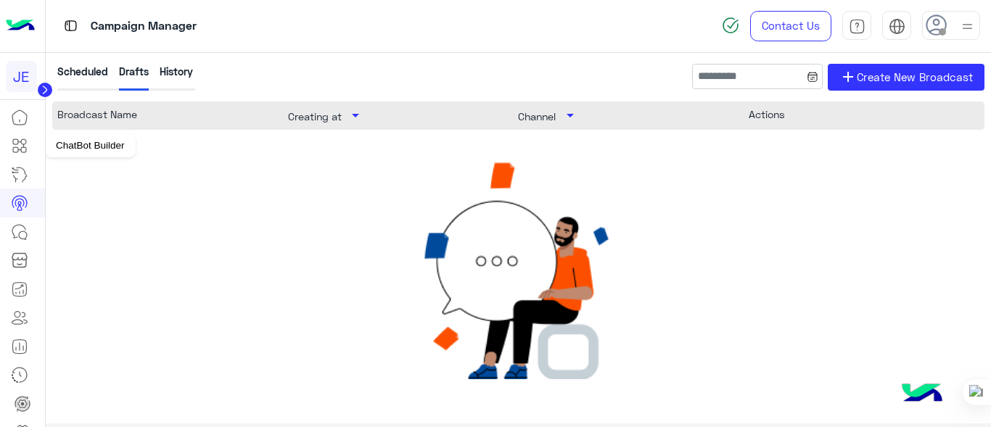
click at [22, 141] on icon at bounding box center [23, 141] width 5 height 5
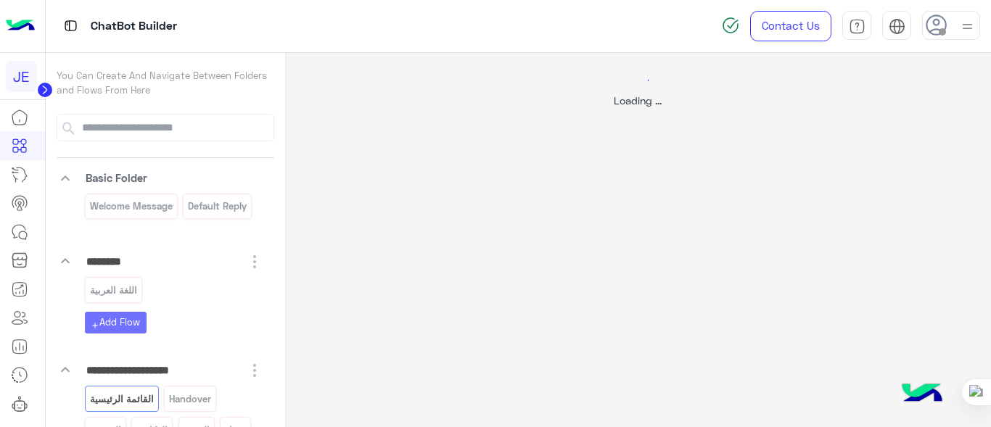
select select "*"
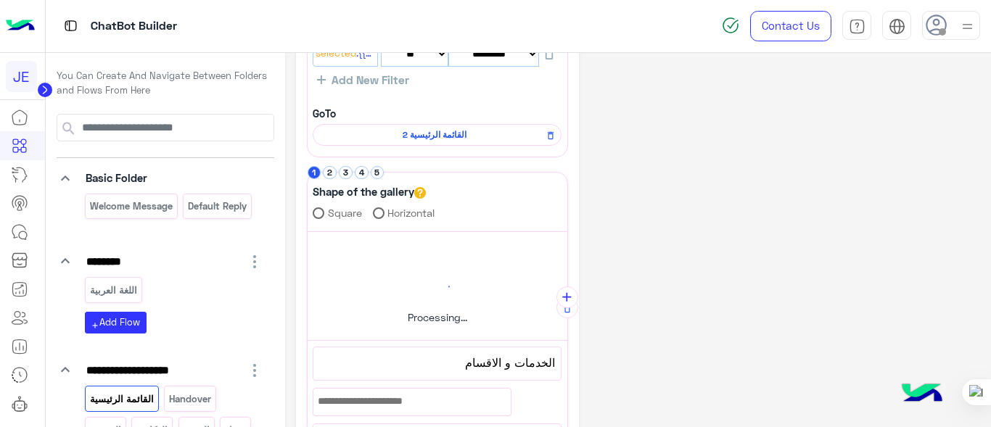
scroll to position [112, 0]
click at [23, 178] on icon at bounding box center [19, 174] width 17 height 17
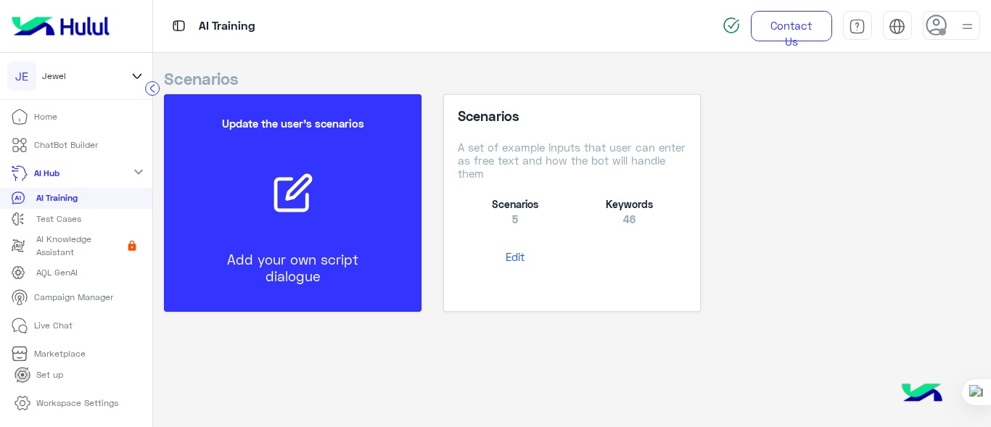
click at [341, 250] on div "Update the user’s scenarios Add your own script dialogue" at bounding box center [292, 203] width 213 height 202
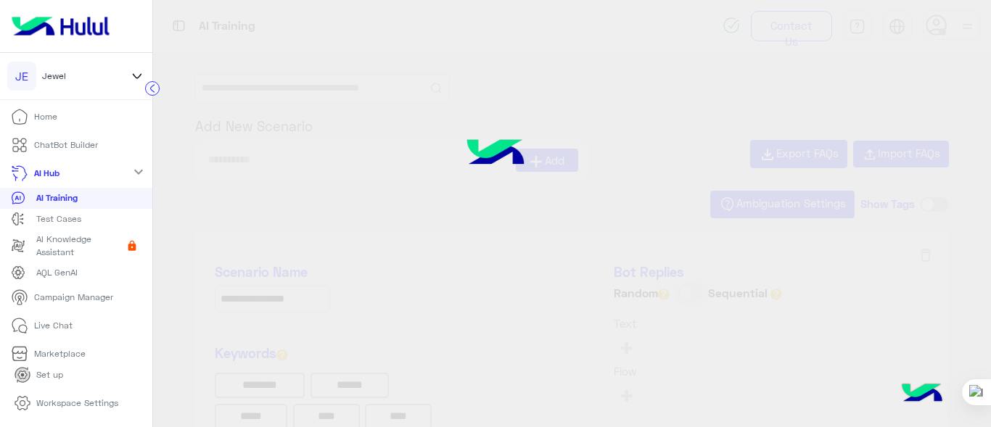
type input "******"
type input "********"
type input "******"
type input "********"
type input "**********"
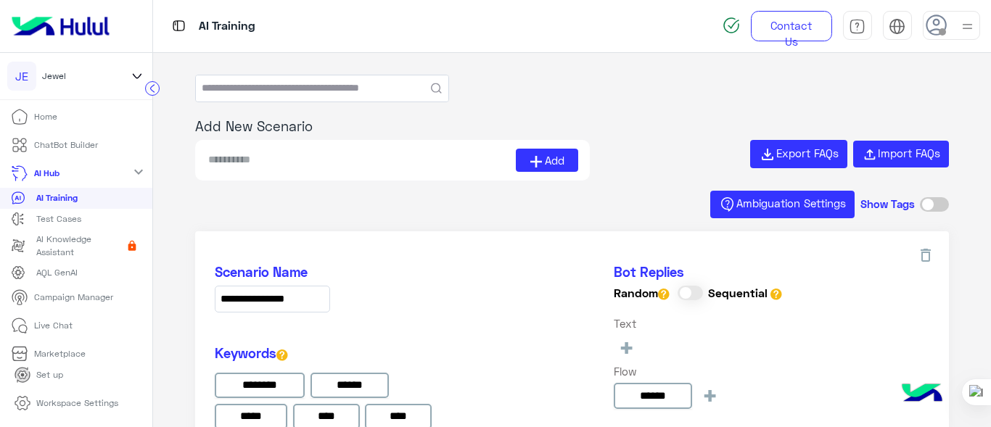
click at [57, 143] on p "ChatBot Builder" at bounding box center [66, 145] width 64 height 13
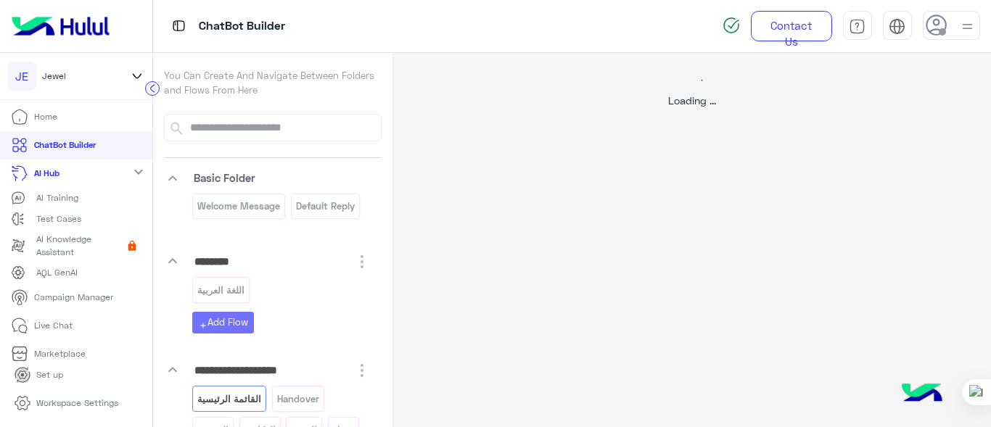
select select "*"
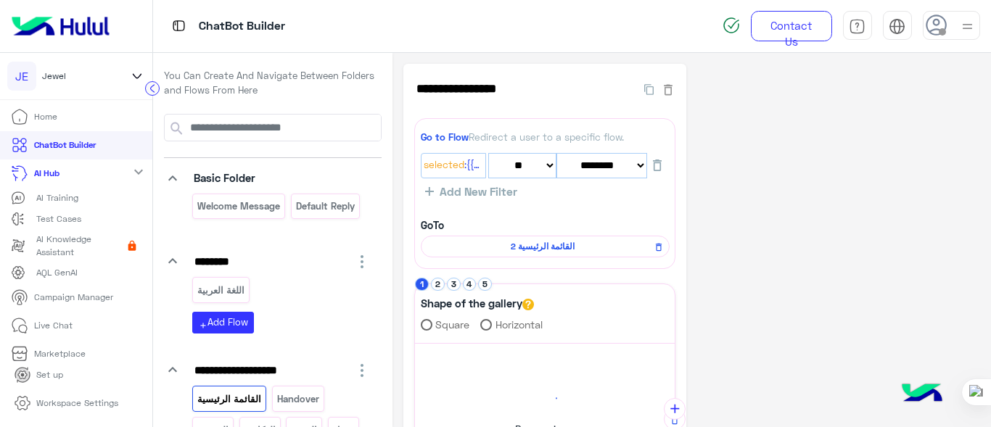
click at [64, 196] on p "AI Training" at bounding box center [57, 198] width 42 height 13
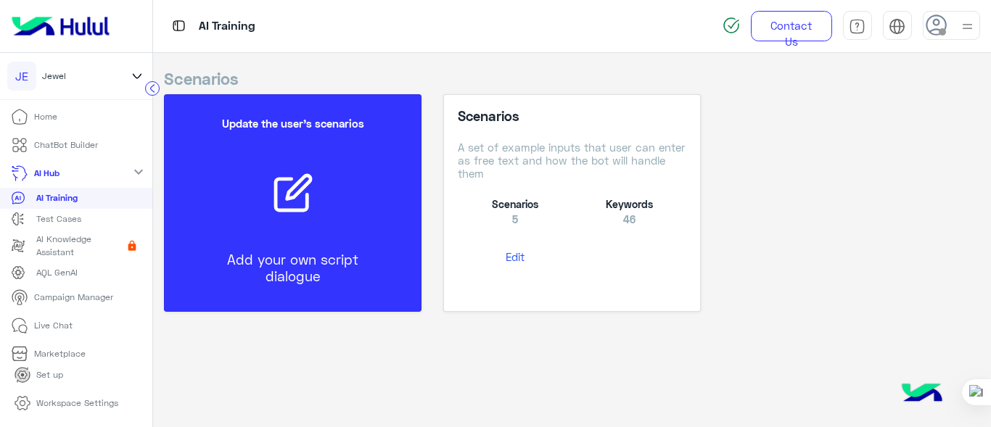
click at [247, 218] on div "Update the user’s scenarios Add your own script dialogue" at bounding box center [292, 203] width 213 height 202
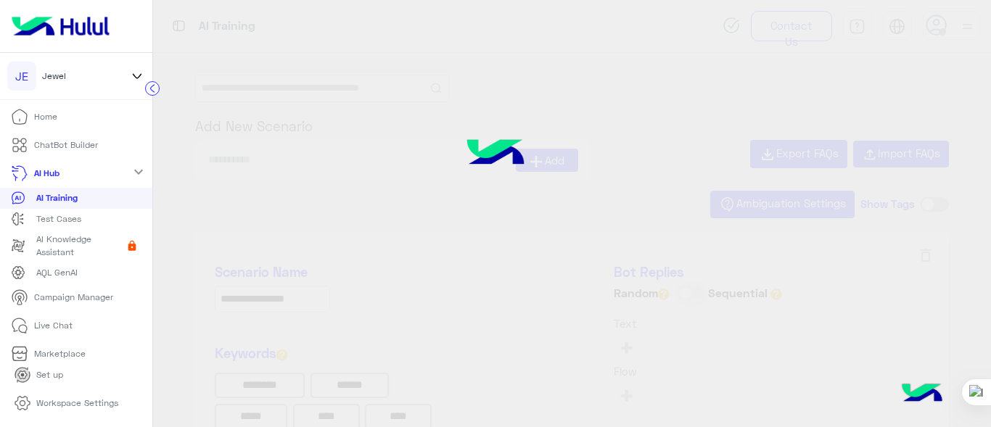
type input "******"
type input "********"
type input "******"
type input "********"
type input "**********"
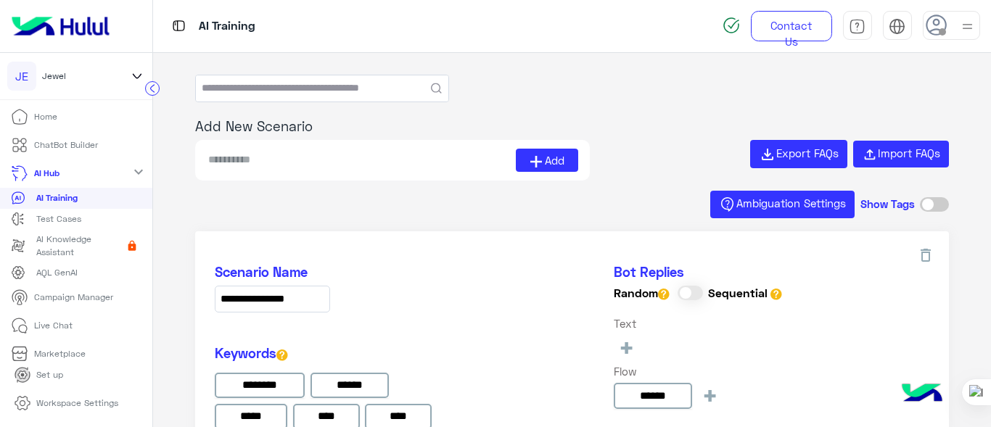
click at [297, 169] on input at bounding box center [361, 160] width 309 height 23
type input "*"
type input "*****"
click at [547, 149] on button "Add" at bounding box center [547, 160] width 62 height 23
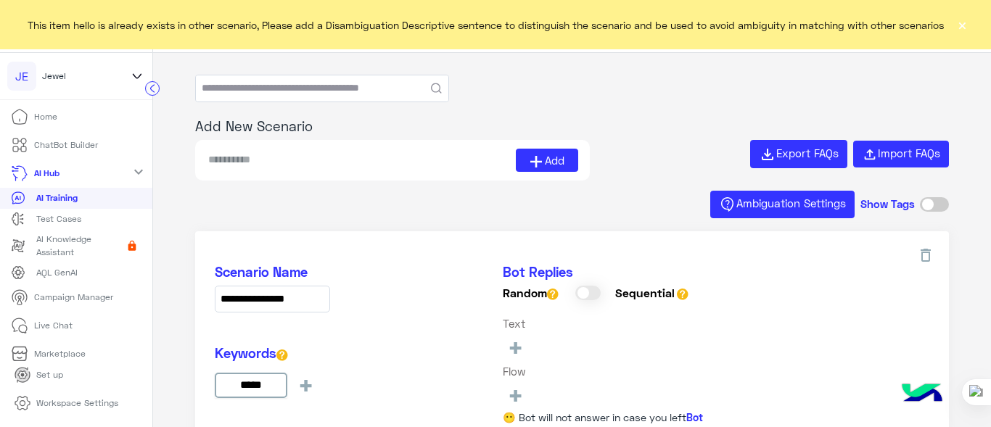
click at [51, 119] on p "Home" at bounding box center [45, 116] width 23 height 13
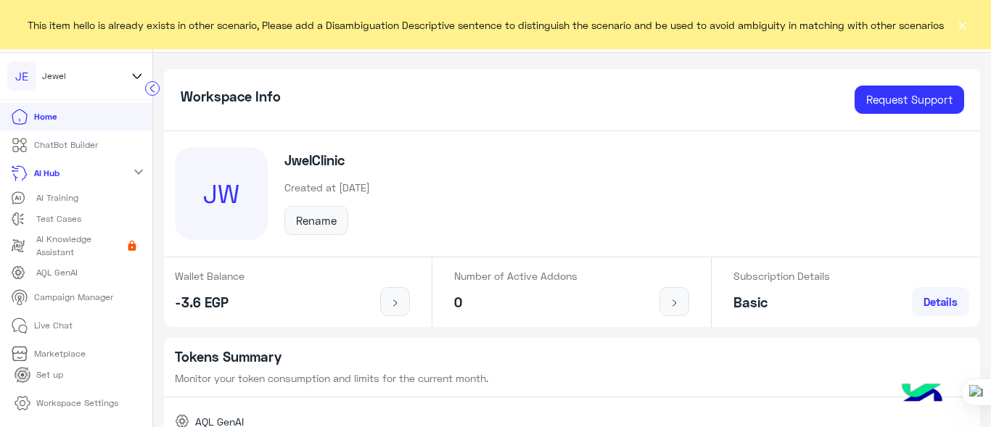
click at [68, 193] on p "AI Training" at bounding box center [57, 198] width 42 height 13
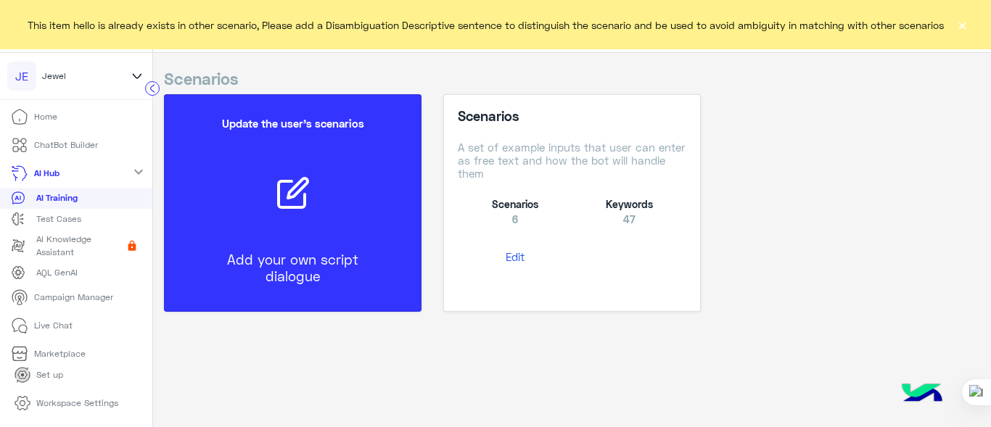
click at [317, 202] on div at bounding box center [292, 193] width 185 height 35
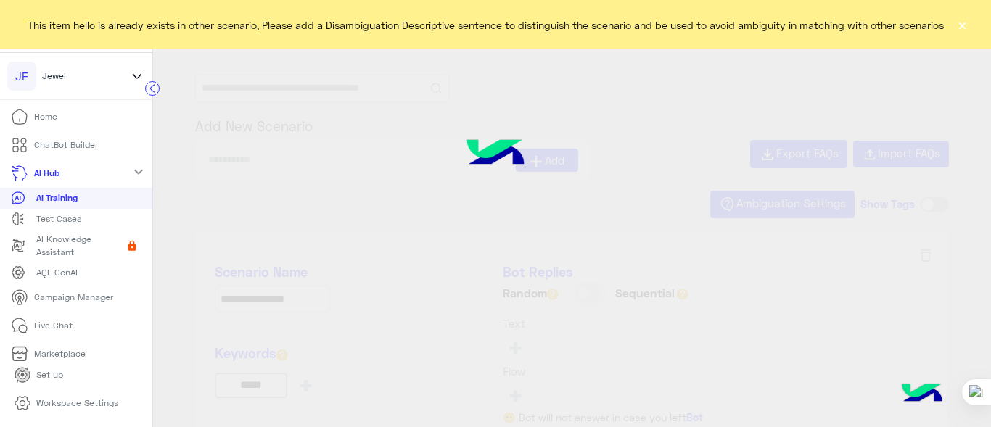
type input "******"
type input "********"
type input "******"
type input "********"
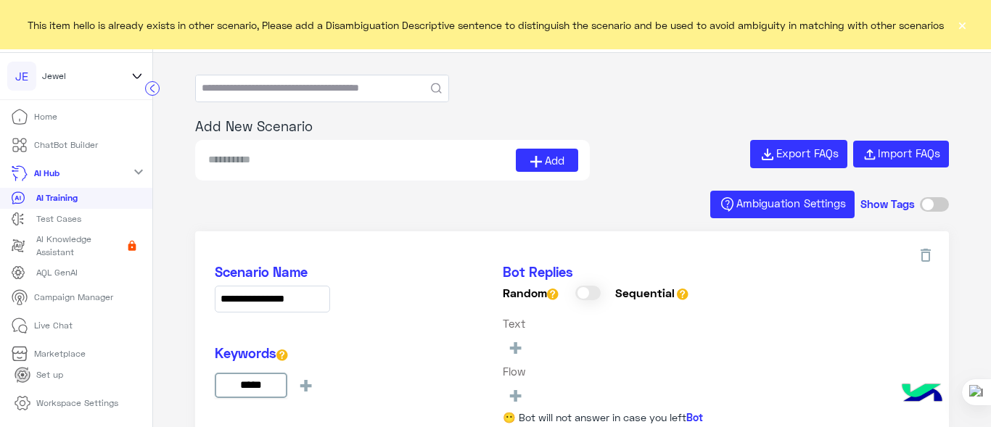
click at [320, 156] on input at bounding box center [361, 160] width 309 height 23
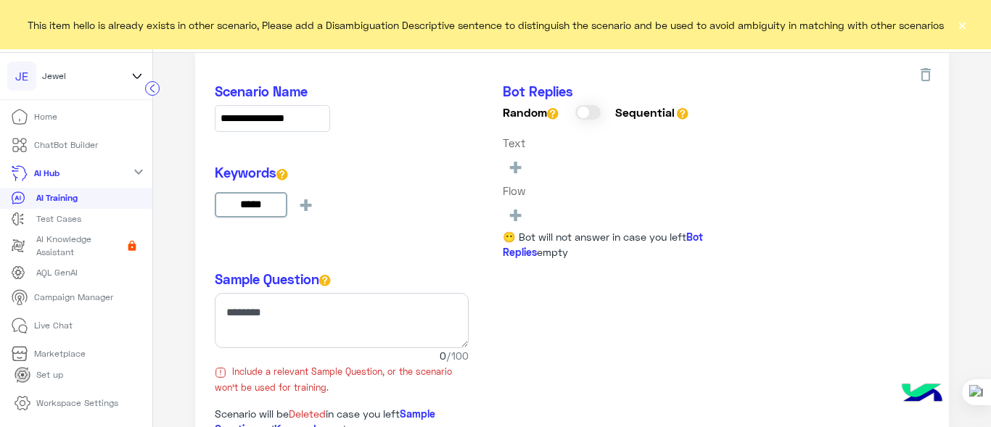
scroll to position [181, 0]
click at [243, 234] on div "**********" at bounding box center [272, 177] width 115 height 188
click at [524, 206] on span "+" at bounding box center [515, 214] width 17 height 24
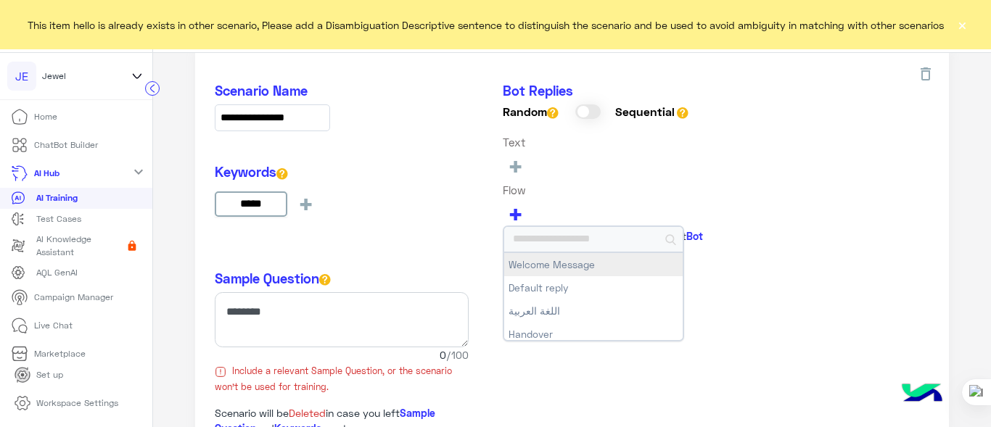
click at [558, 265] on button "Welcome Message" at bounding box center [593, 264] width 178 height 23
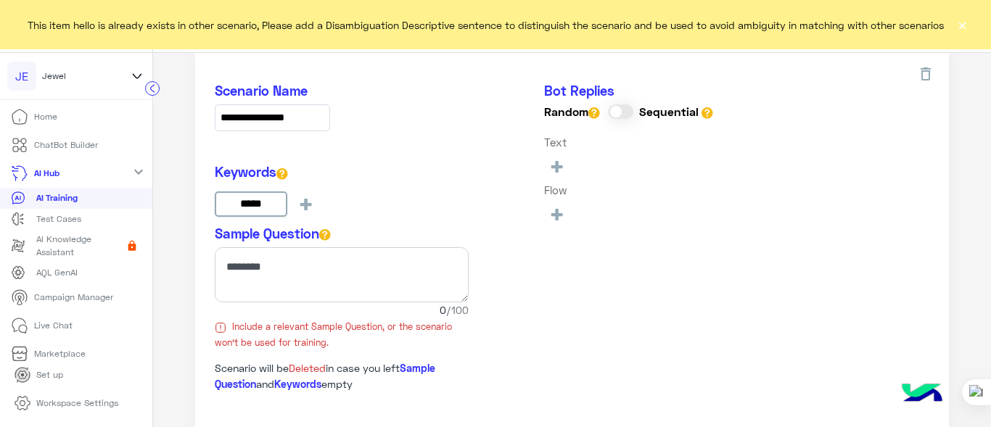
type input "**********"
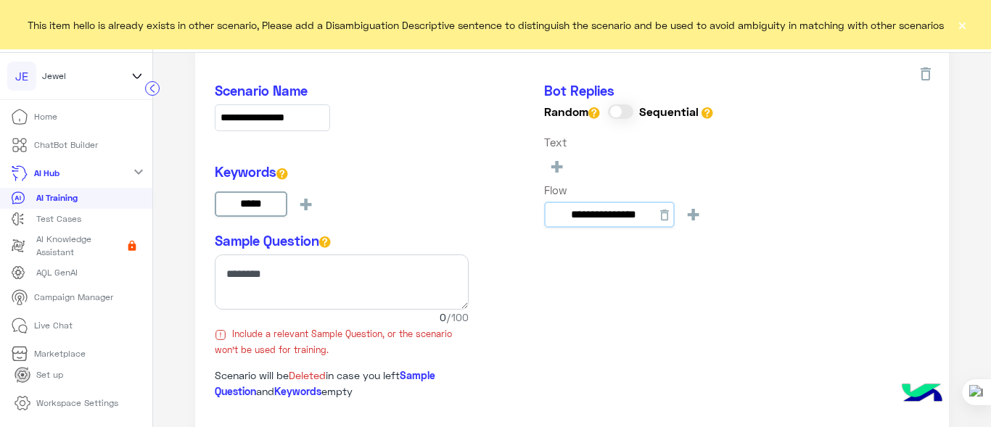
click at [645, 215] on input "**********" at bounding box center [609, 215] width 131 height 26
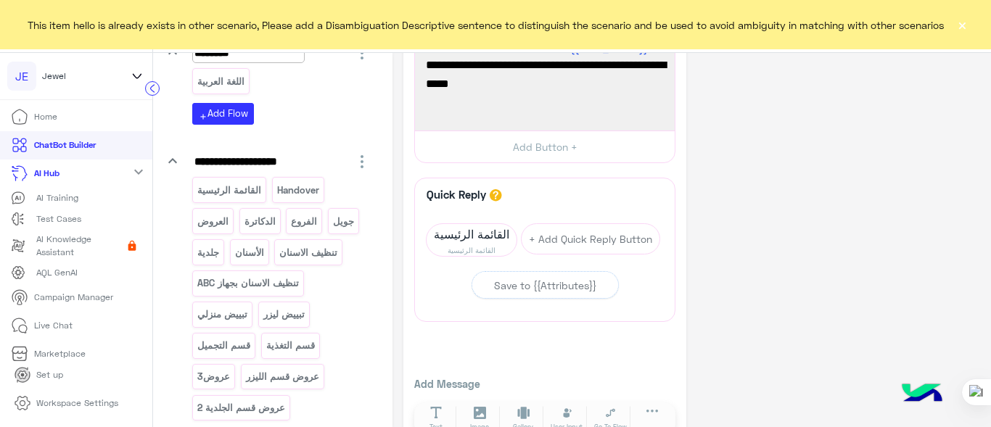
scroll to position [210, 0]
click at [964, 32] on button "×" at bounding box center [962, 24] width 15 height 15
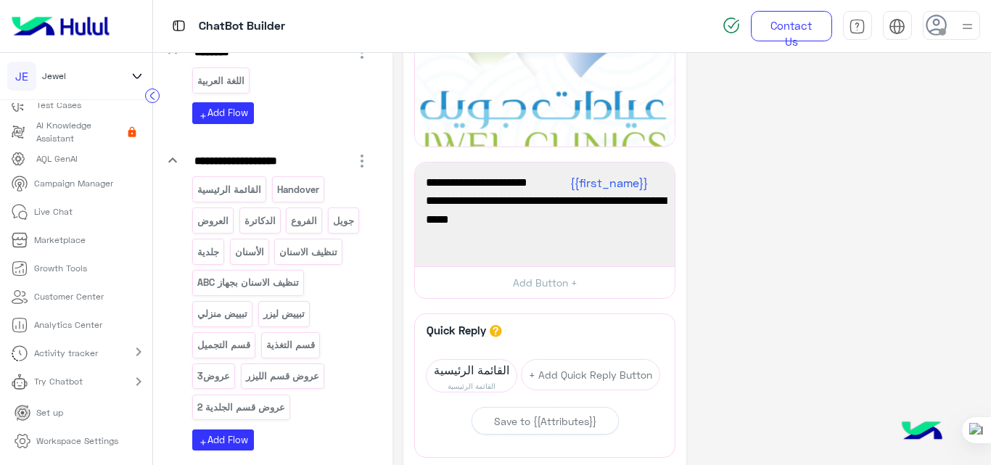
scroll to position [0, 0]
